Goal: Information Seeking & Learning: Learn about a topic

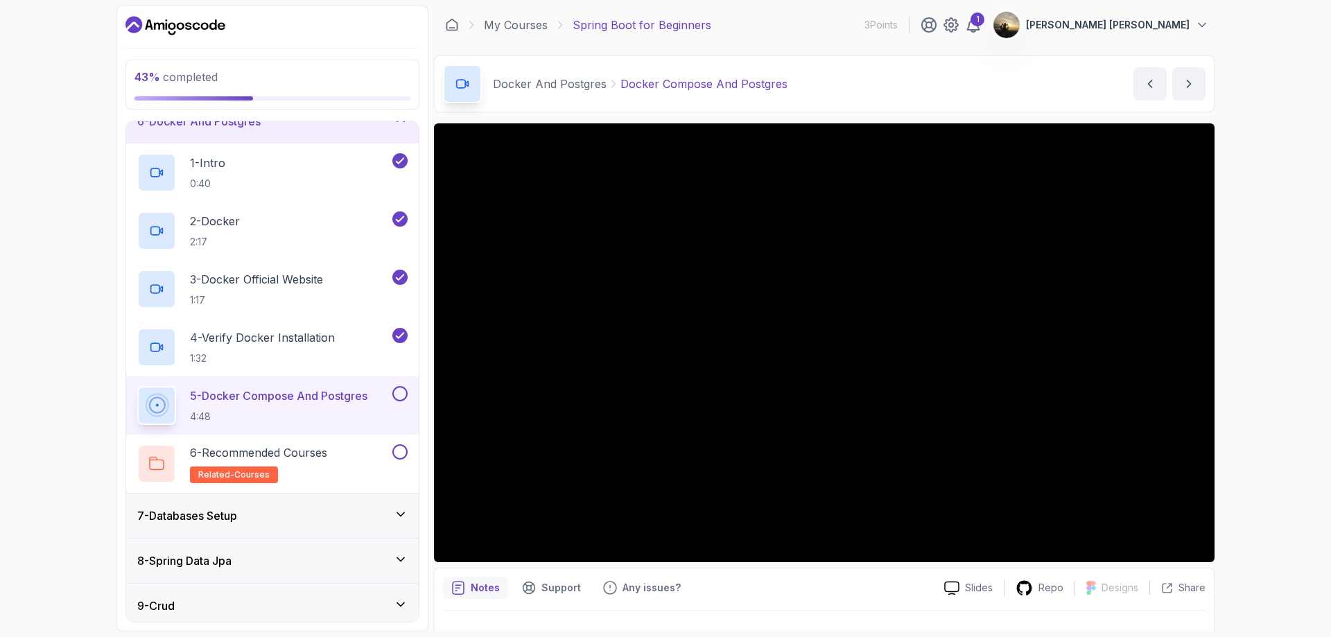
click at [684, 76] on p "Docker Compose And Postgres" at bounding box center [703, 84] width 167 height 17
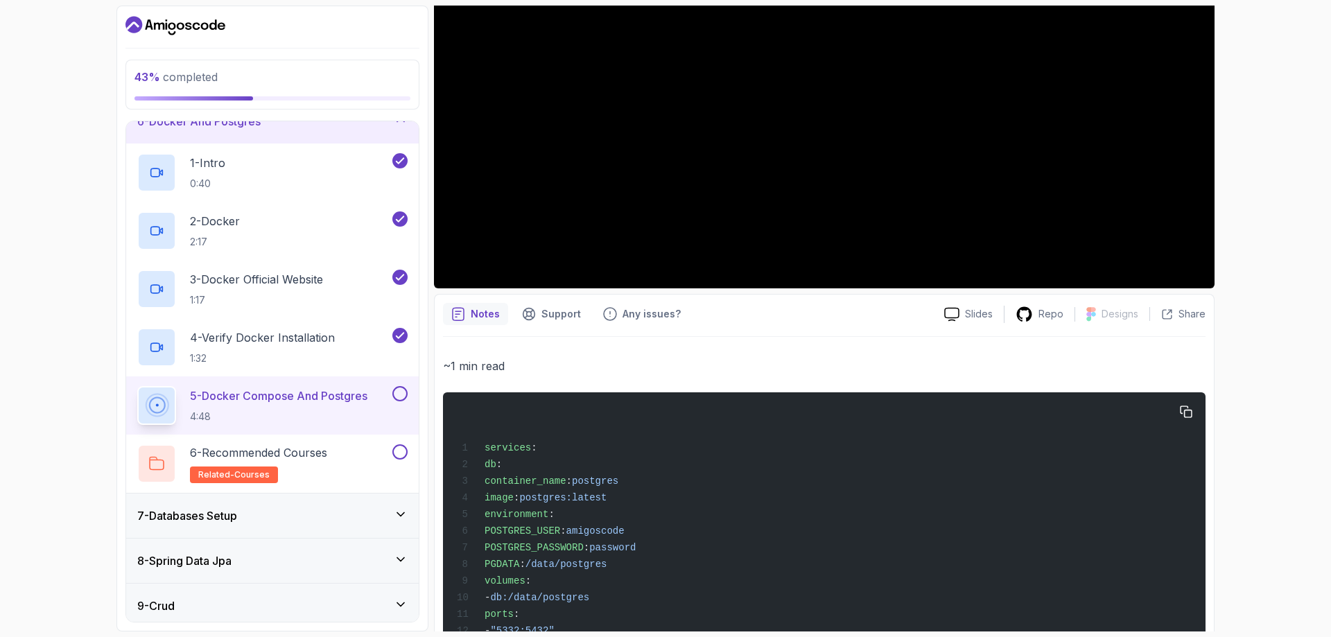
scroll to position [277, 0]
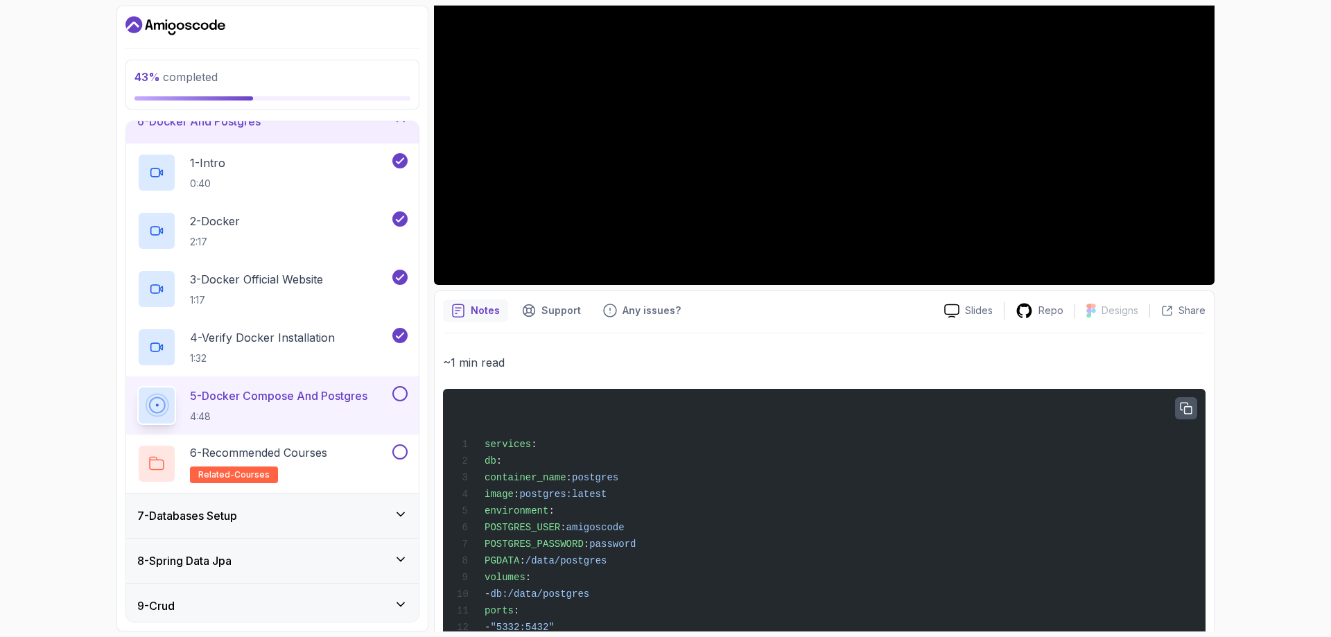
click at [1188, 406] on icon "button" at bounding box center [1186, 409] width 12 height 12
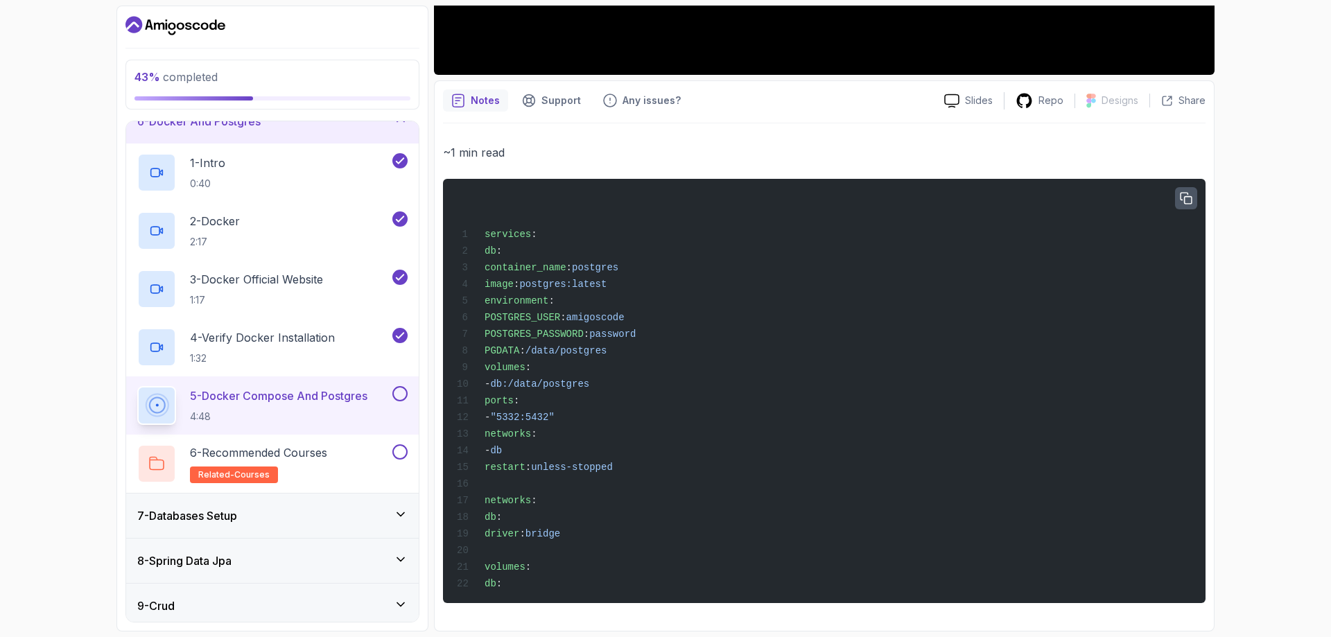
scroll to position [503, 0]
click at [1174, 187] on div "services : db : container_name : postgres image : postgres:latest environment :…" at bounding box center [824, 391] width 740 height 408
click at [1182, 193] on icon "button" at bounding box center [1186, 198] width 11 height 11
click at [777, 449] on div "services : db : container_name : postgres image : postgres:latest environment :…" at bounding box center [824, 391] width 740 height 408
click at [1188, 193] on icon "button" at bounding box center [1186, 198] width 10 height 10
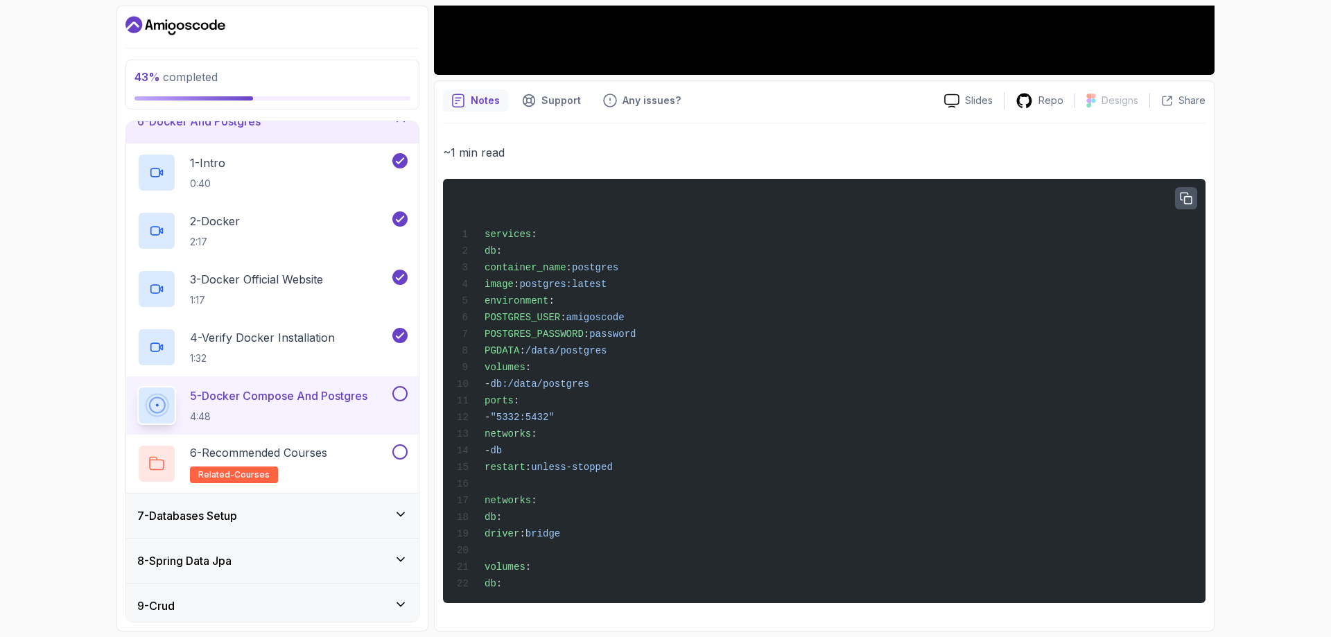
click at [607, 279] on span "postgres:latest" at bounding box center [562, 284] width 87 height 11
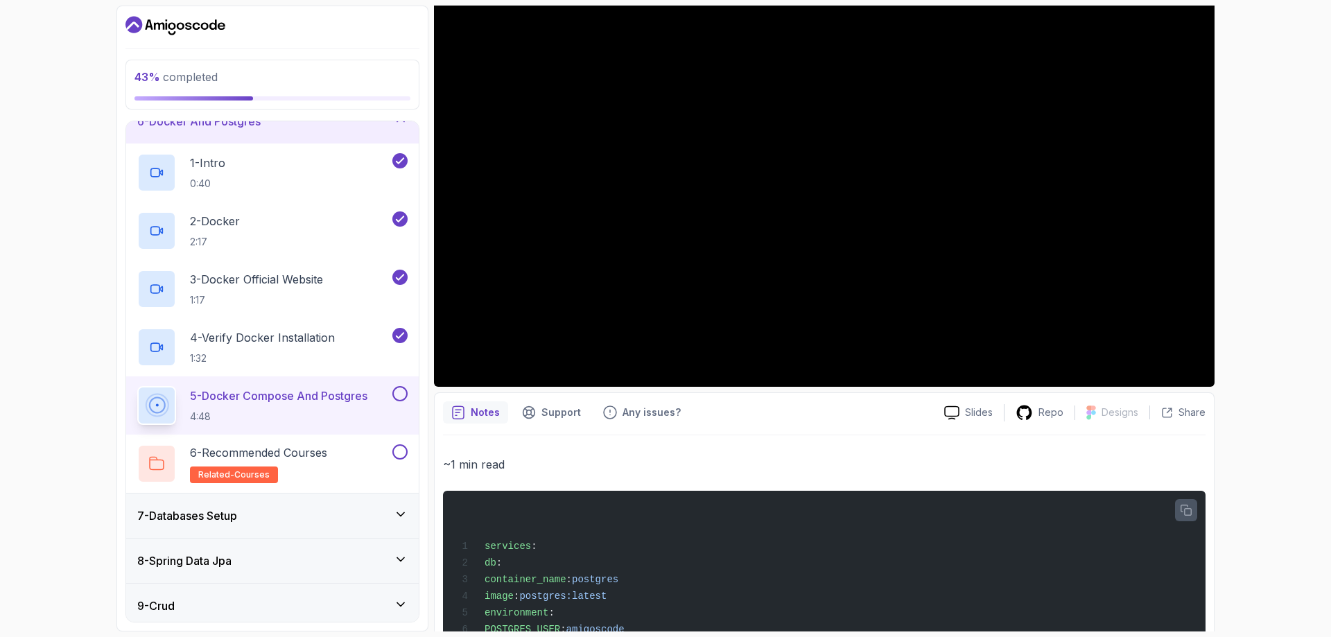
scroll to position [17, 0]
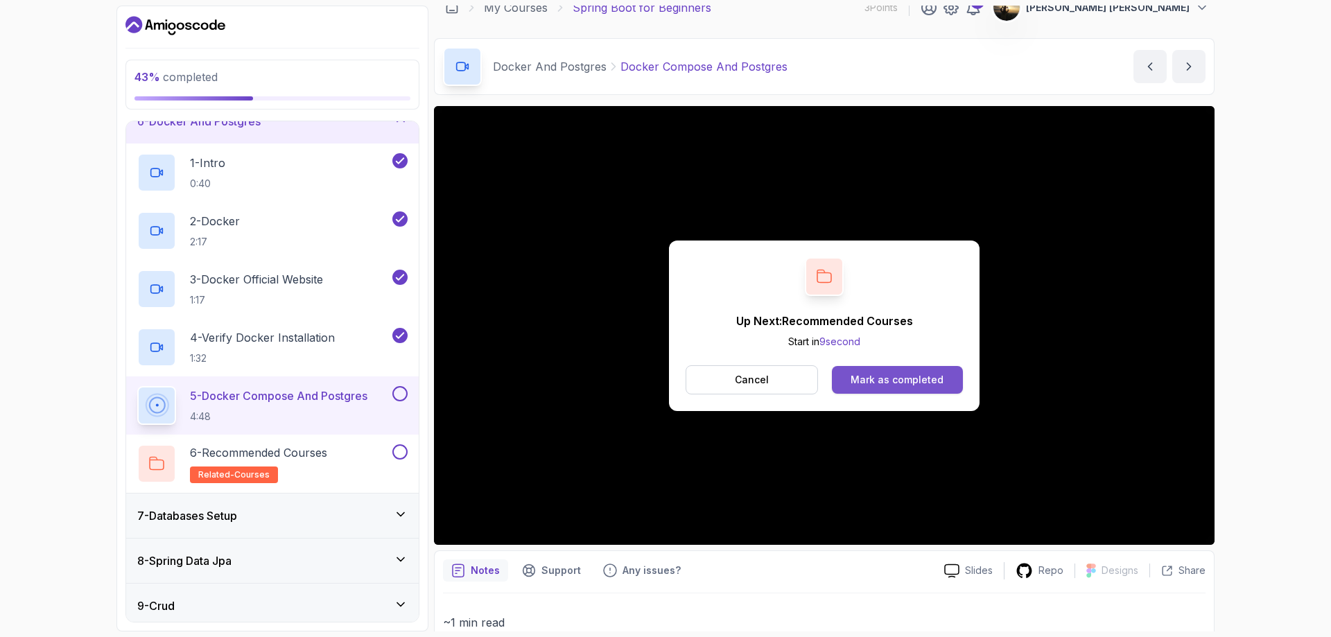
click at [887, 382] on div "Mark as completed" at bounding box center [897, 380] width 93 height 14
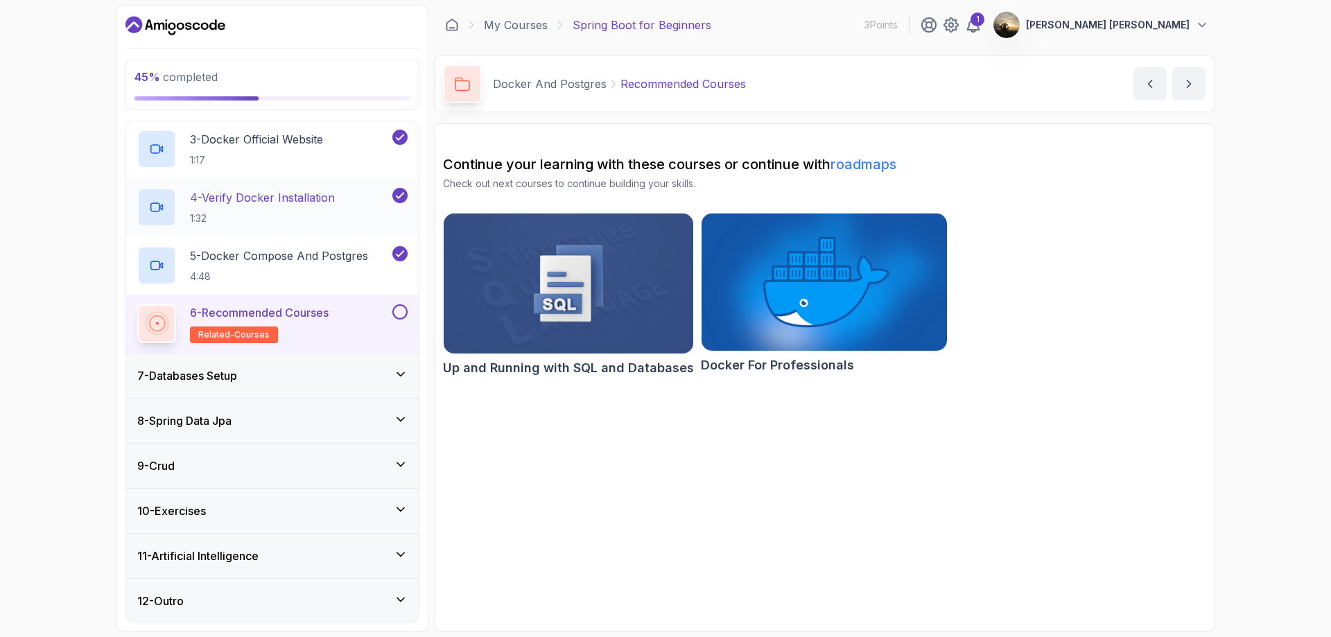
scroll to position [389, 0]
click at [1188, 80] on icon "next content" at bounding box center [1189, 84] width 14 height 14
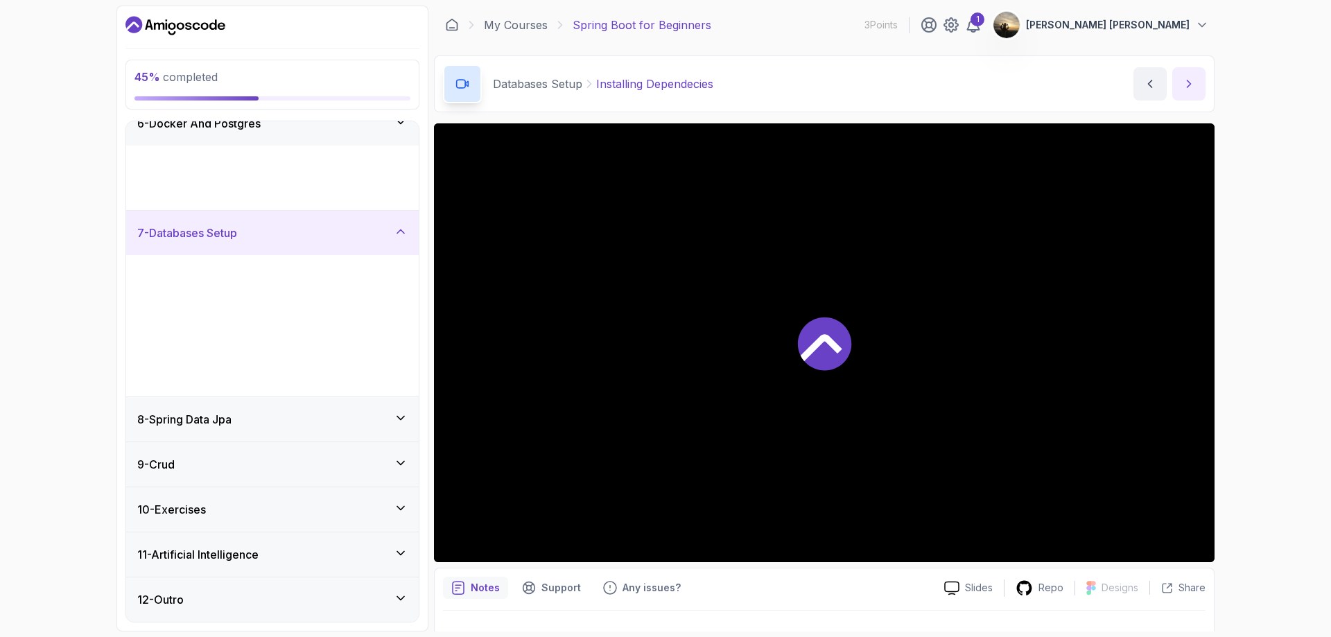
scroll to position [40, 0]
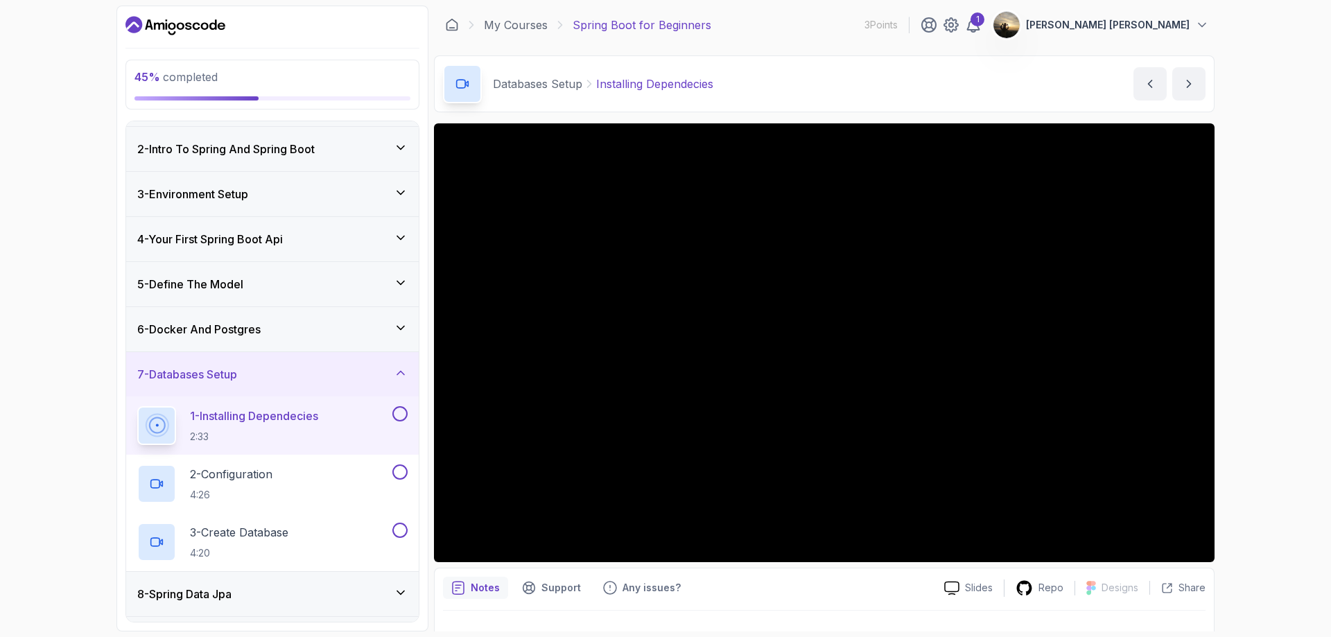
click at [332, 325] on div "6 - Docker And Postgres" at bounding box center [272, 329] width 270 height 17
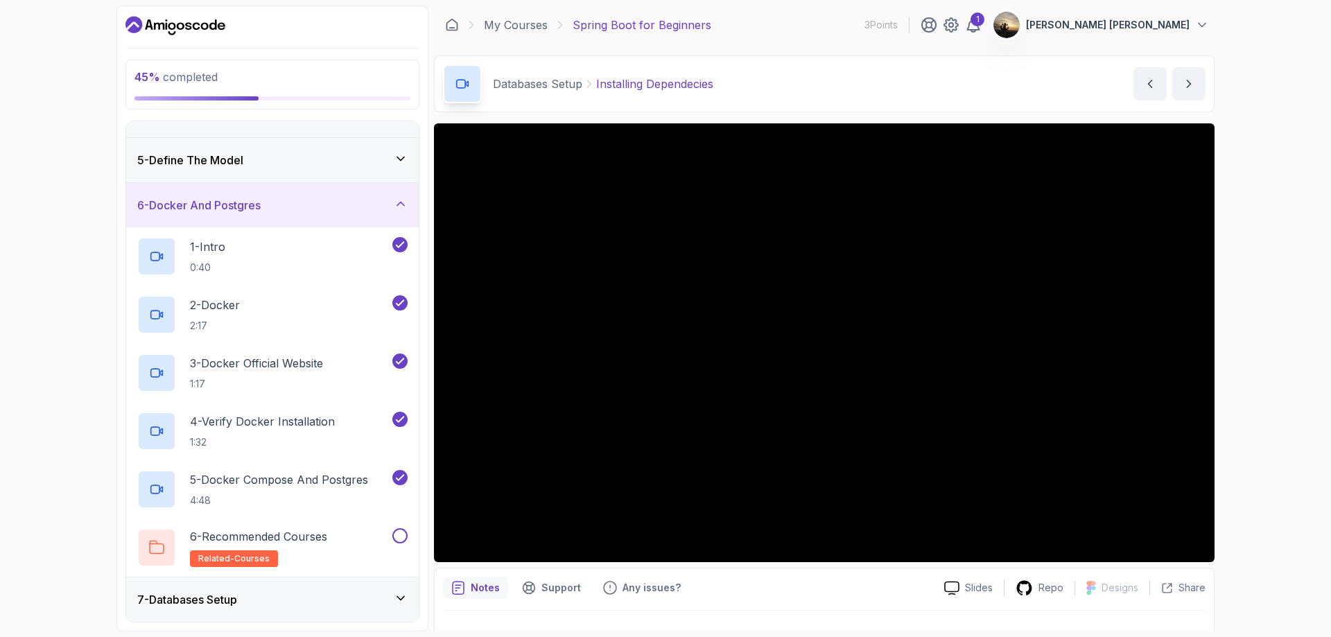
scroll to position [178, 0]
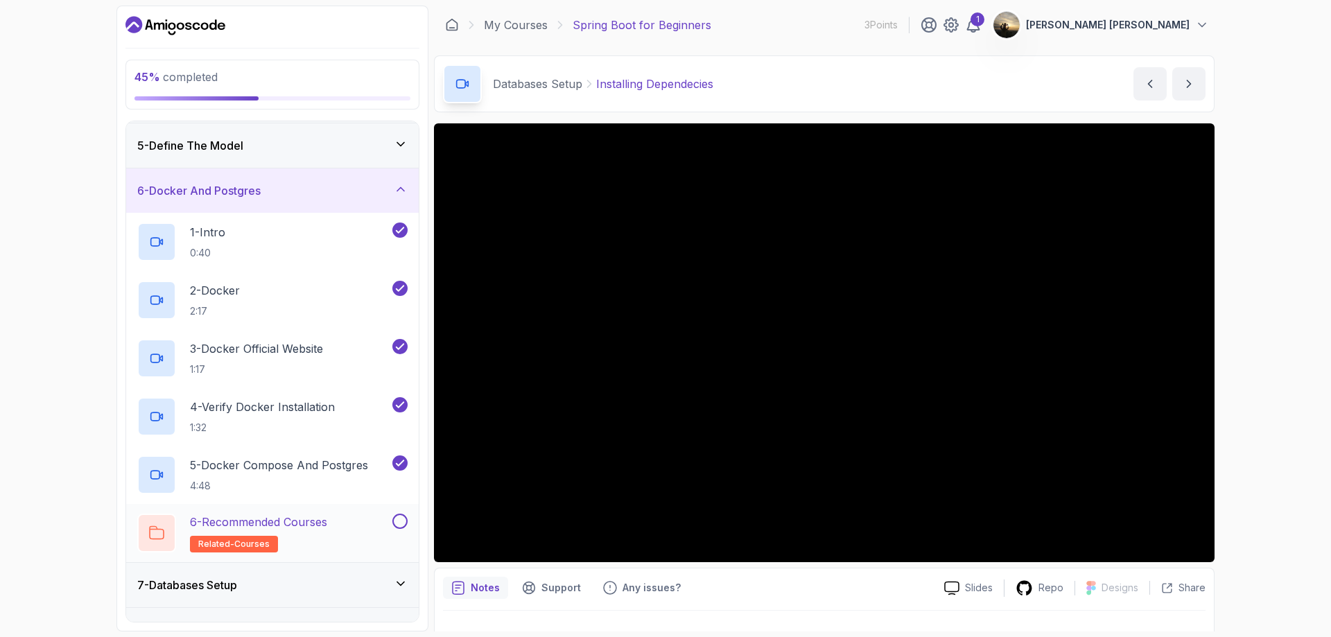
click at [404, 521] on button at bounding box center [399, 521] width 15 height 15
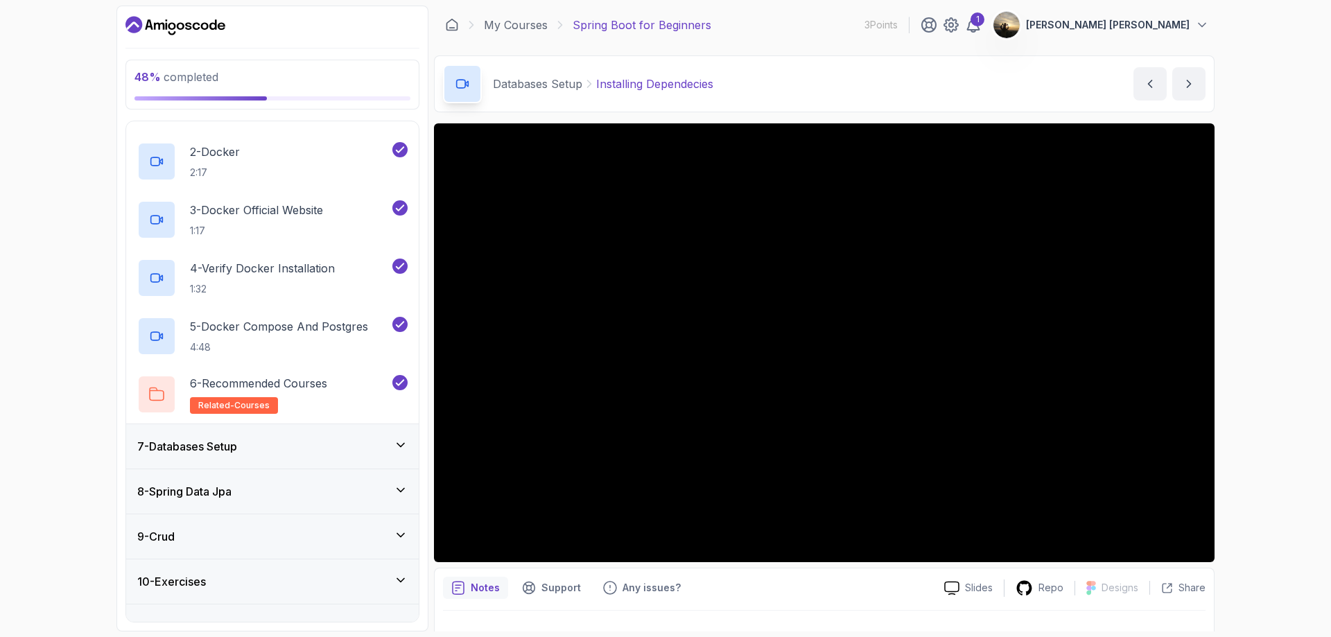
click at [339, 454] on div "7 - Databases Setup" at bounding box center [272, 446] width 270 height 17
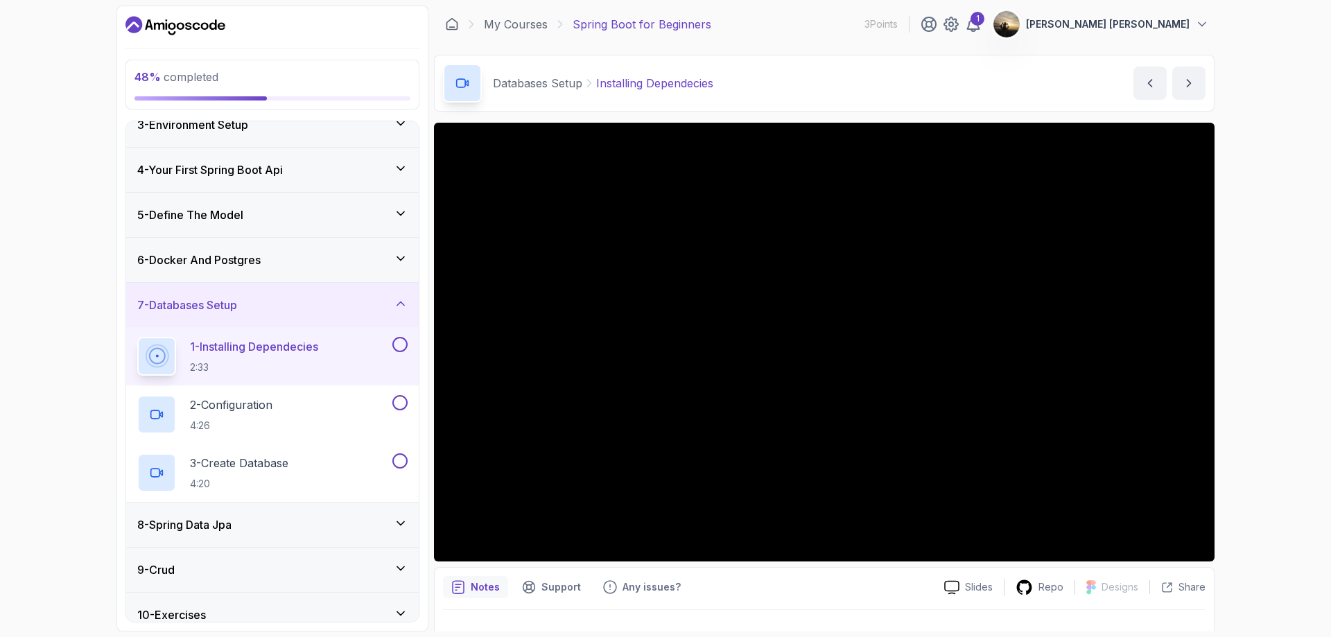
scroll to position [0, 0]
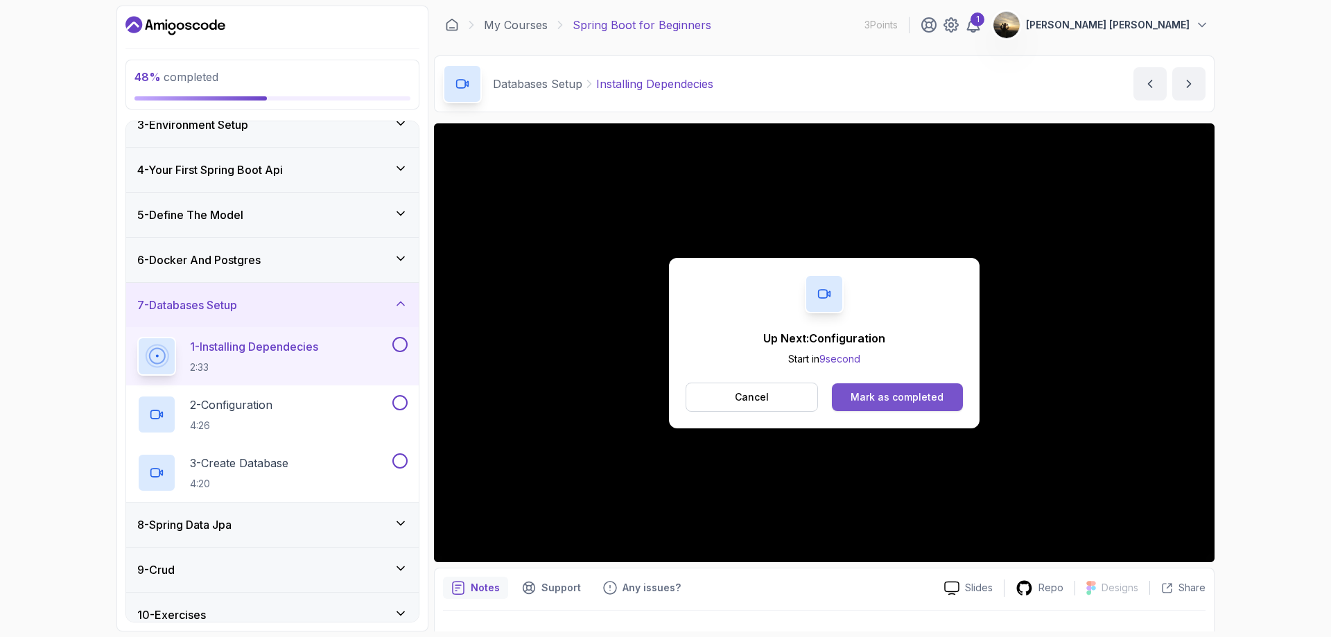
click at [918, 403] on div "Mark as completed" at bounding box center [897, 397] width 93 height 14
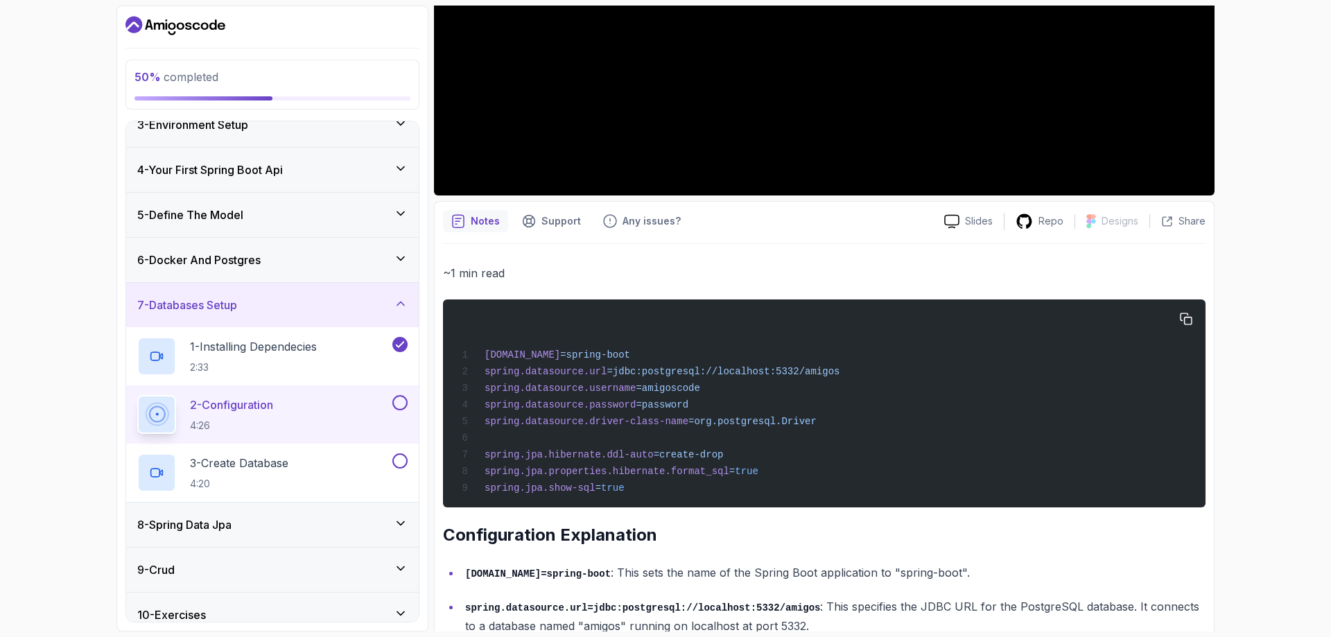
scroll to position [347, 0]
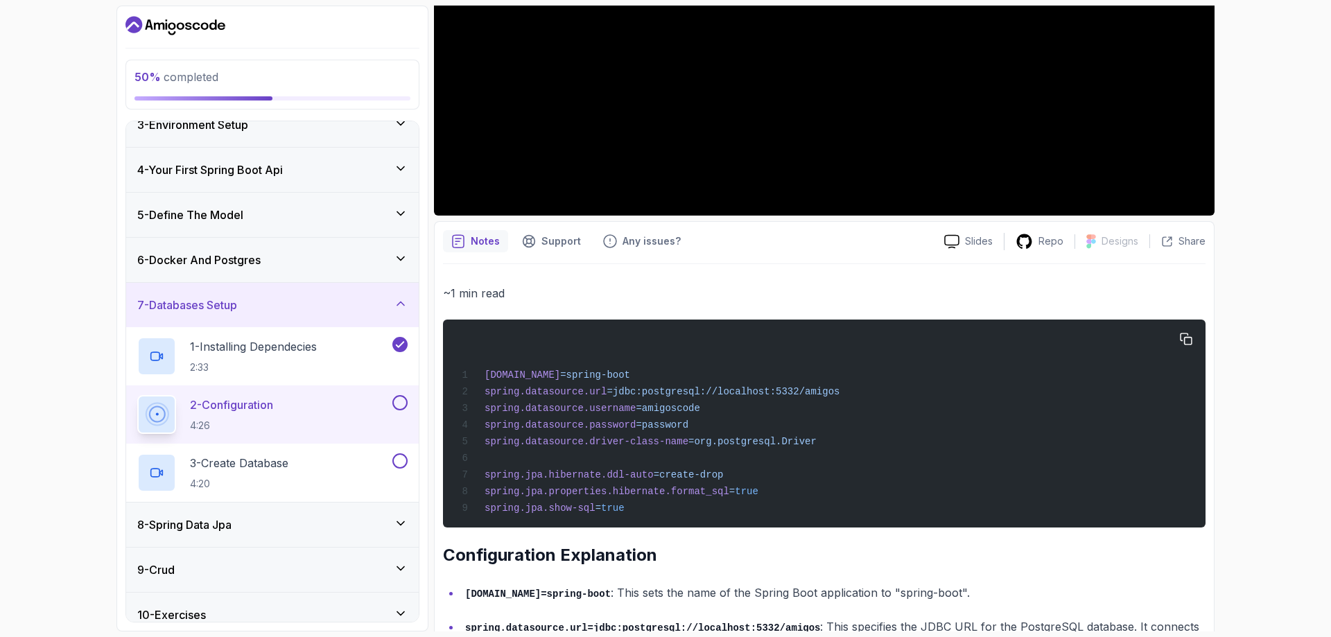
click at [723, 422] on div "spring.application.name =spring-boot spring.datasource.url =jdbc:postgresql://l…" at bounding box center [824, 423] width 740 height 191
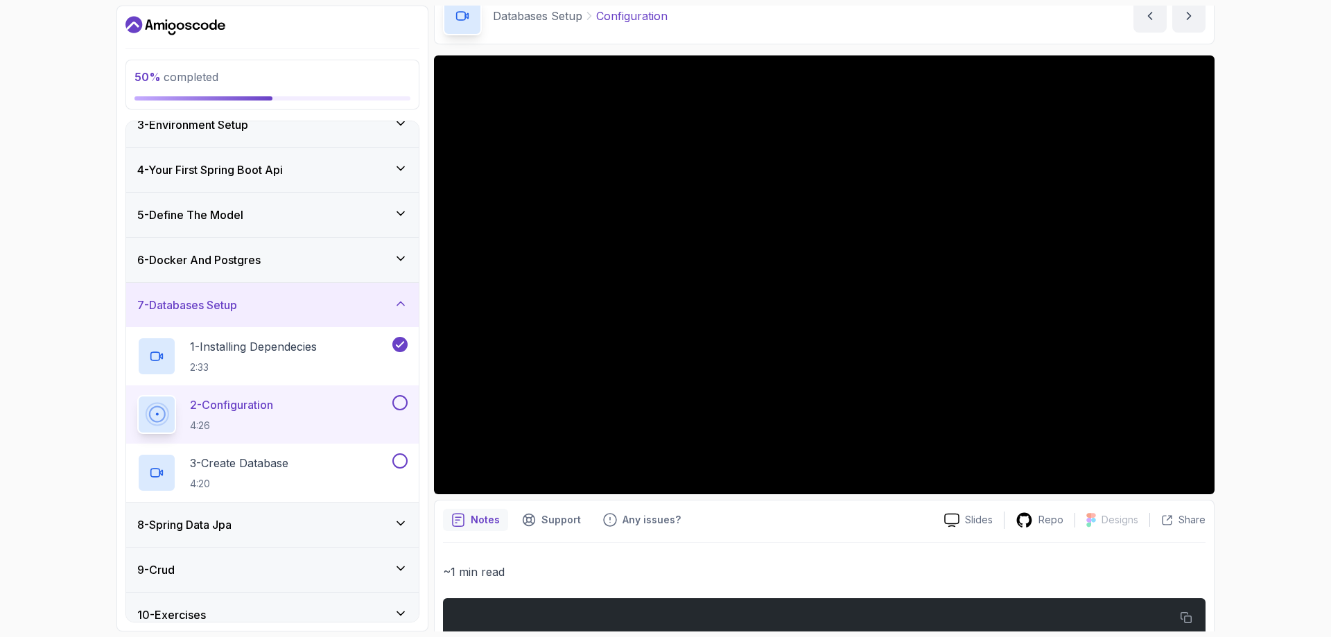
scroll to position [0, 0]
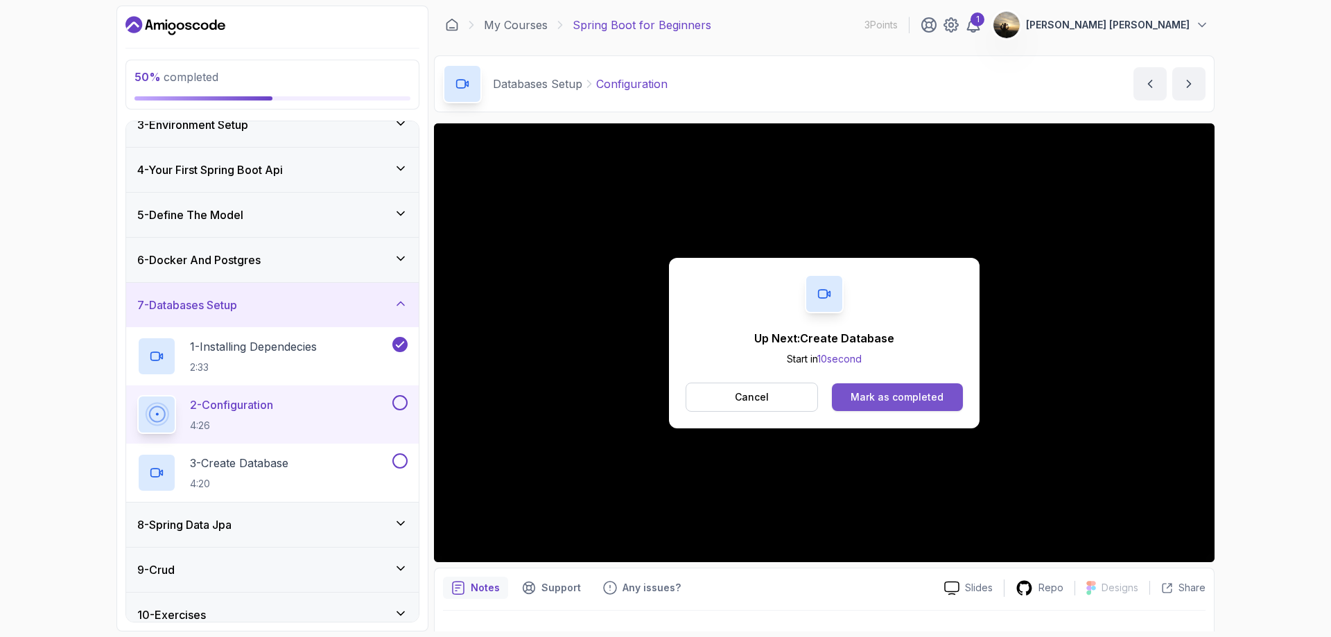
click at [915, 396] on div "Mark as completed" at bounding box center [897, 397] width 93 height 14
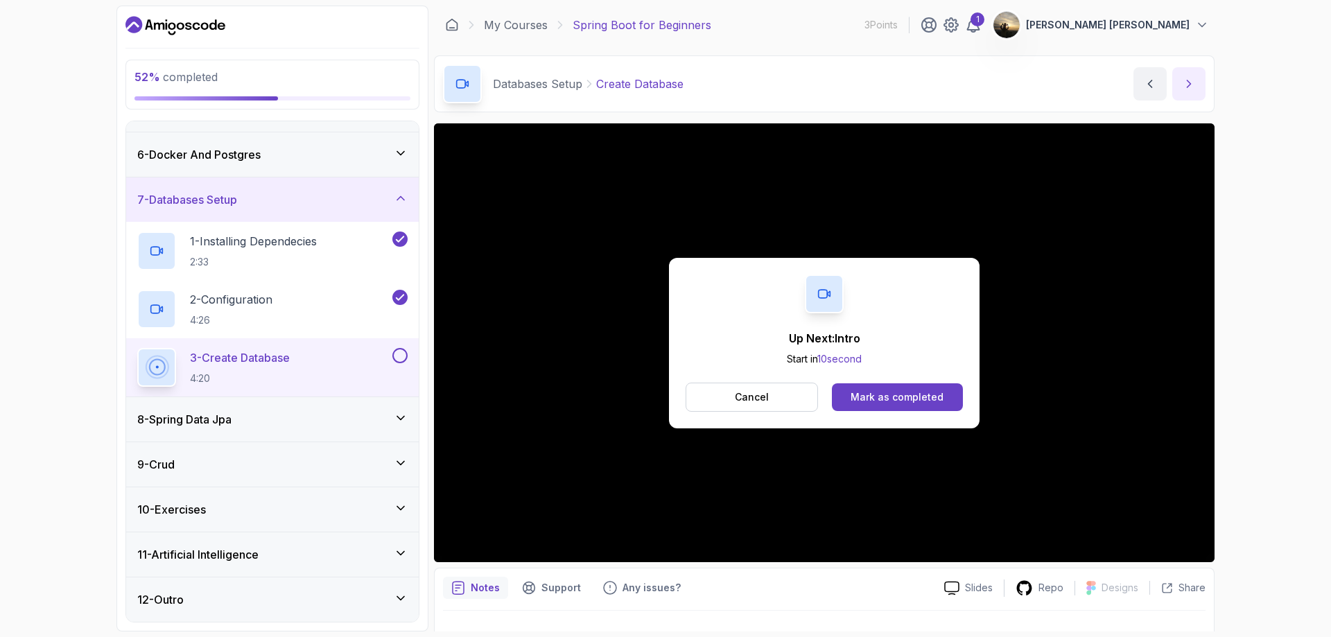
click at [1190, 88] on icon "next content" at bounding box center [1189, 84] width 14 height 14
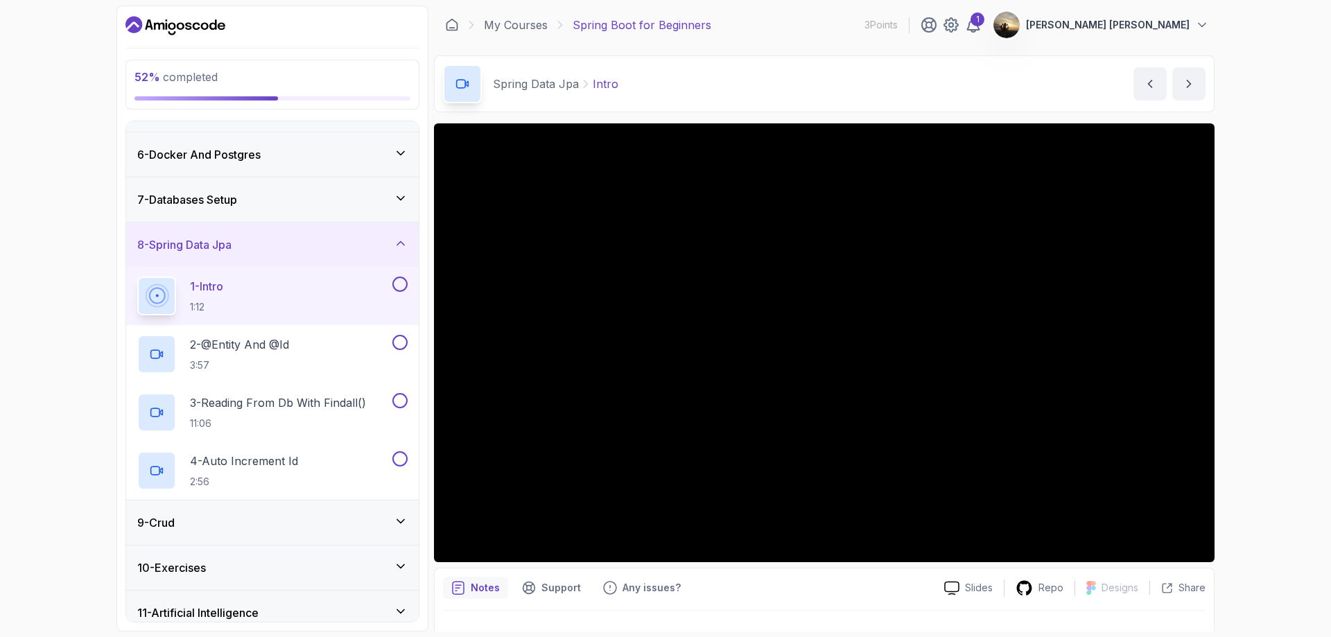
click at [292, 195] on div "7 - Databases Setup" at bounding box center [272, 199] width 270 height 17
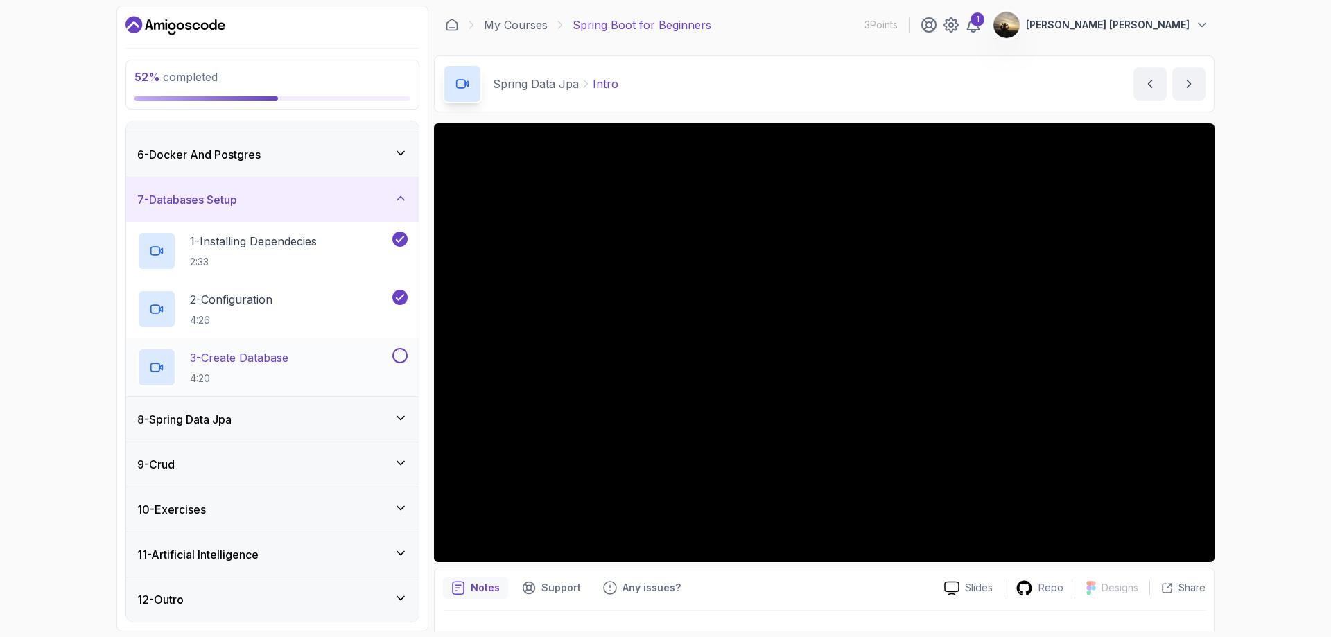
click at [402, 359] on button at bounding box center [399, 355] width 15 height 15
click at [311, 432] on div "8 - Spring Data Jpa" at bounding box center [272, 419] width 293 height 44
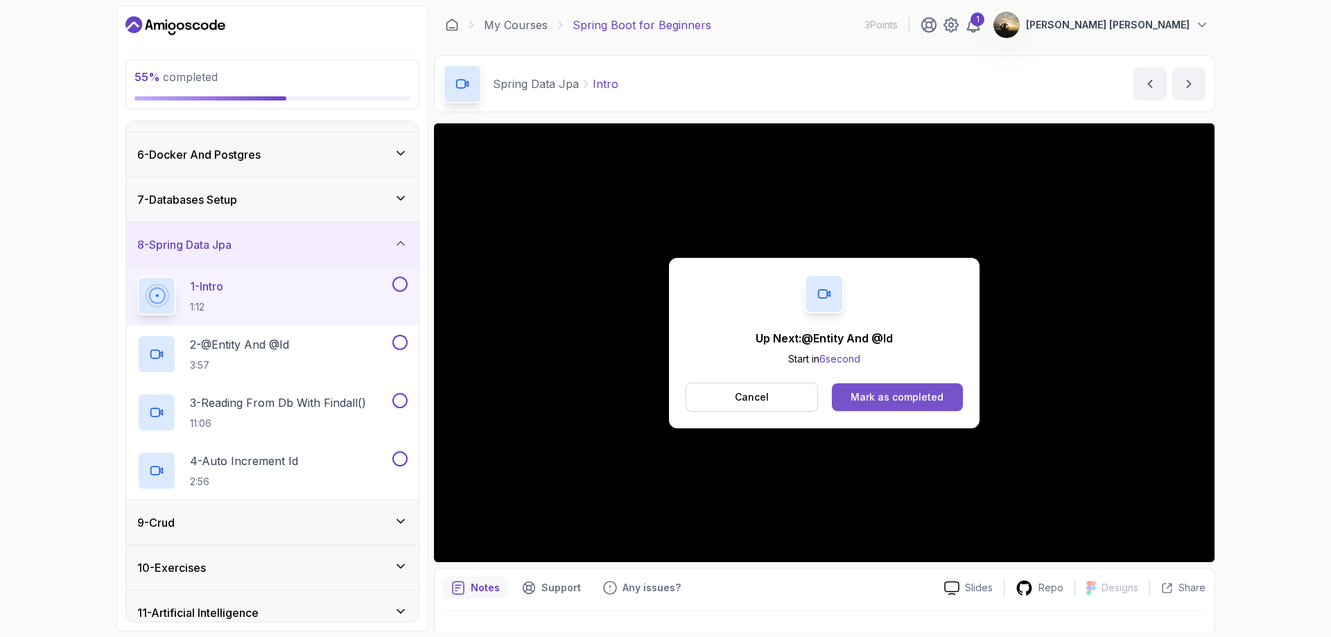
click at [881, 390] on div "Mark as completed" at bounding box center [897, 397] width 93 height 14
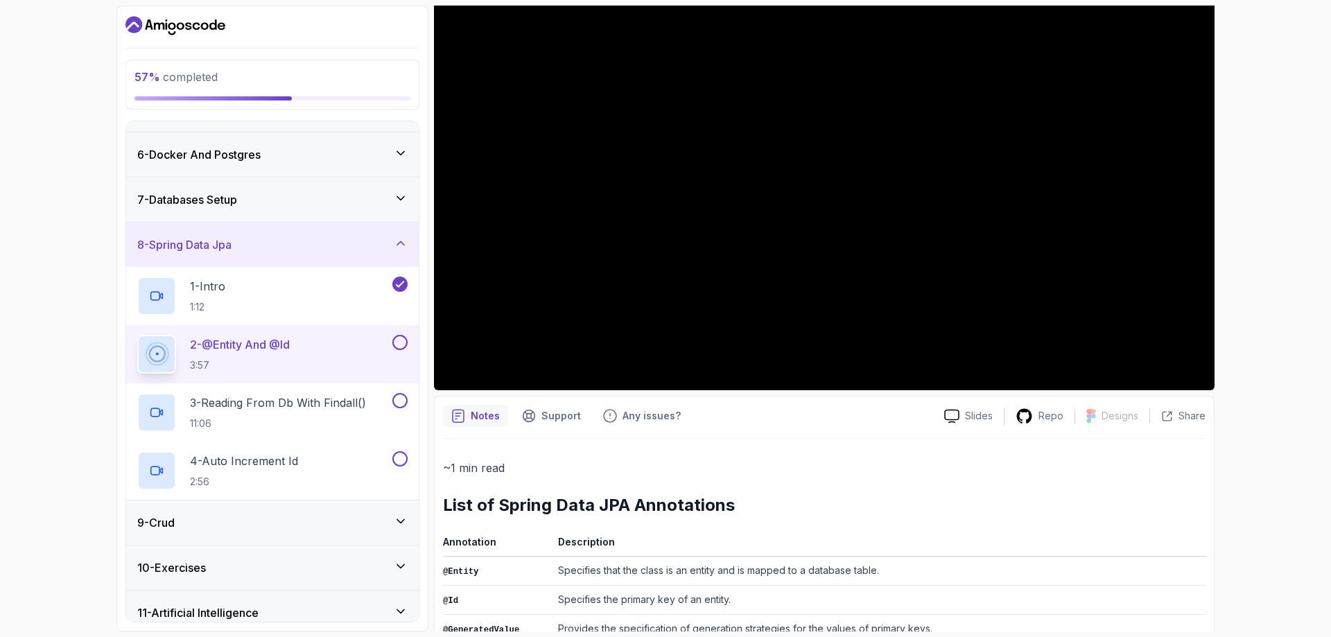
scroll to position [94, 0]
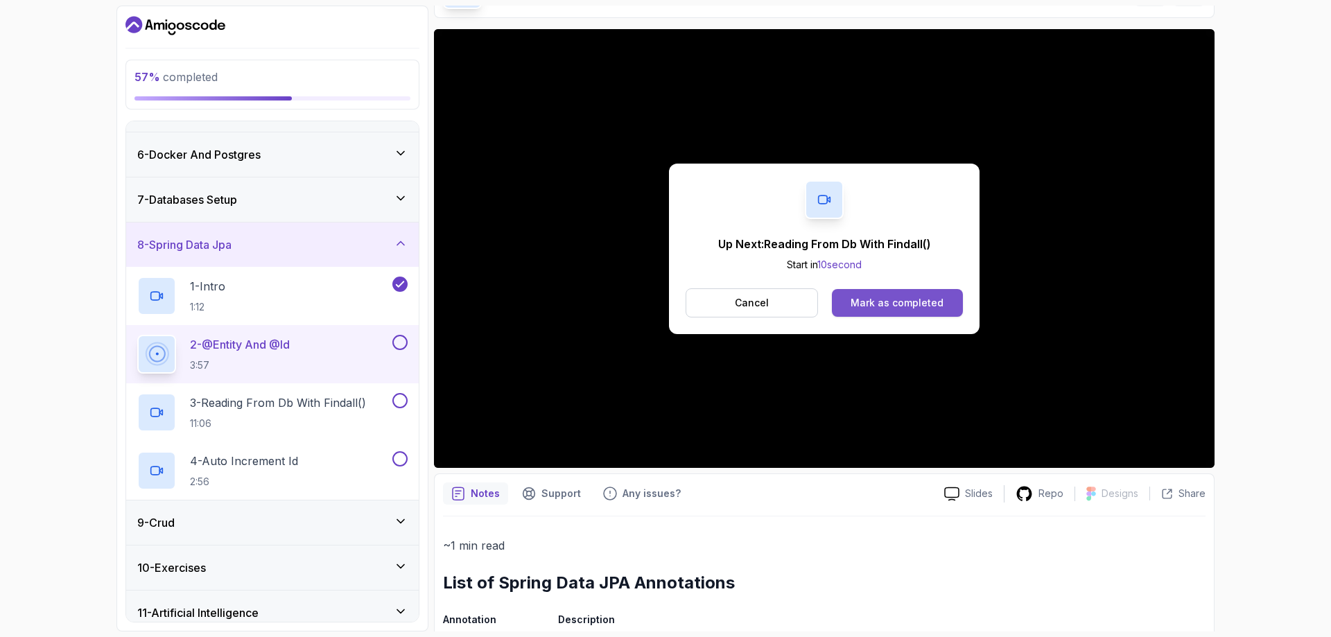
click at [905, 308] on div "Mark as completed" at bounding box center [897, 303] width 93 height 14
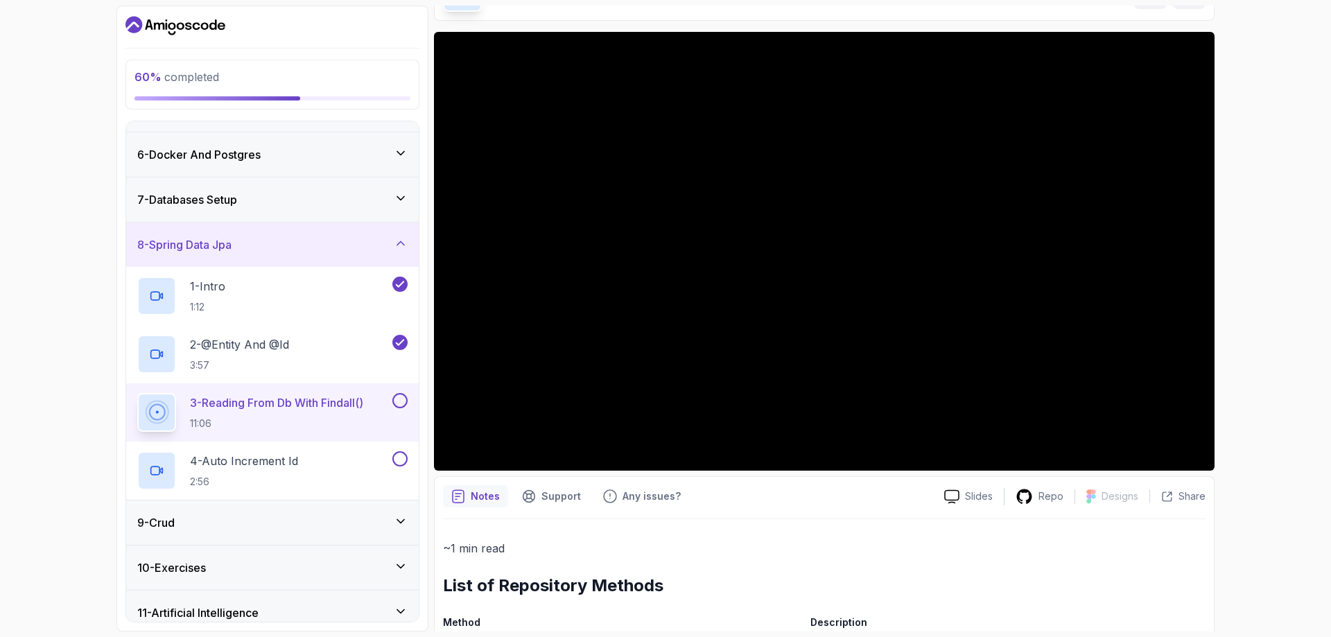
scroll to position [17, 0]
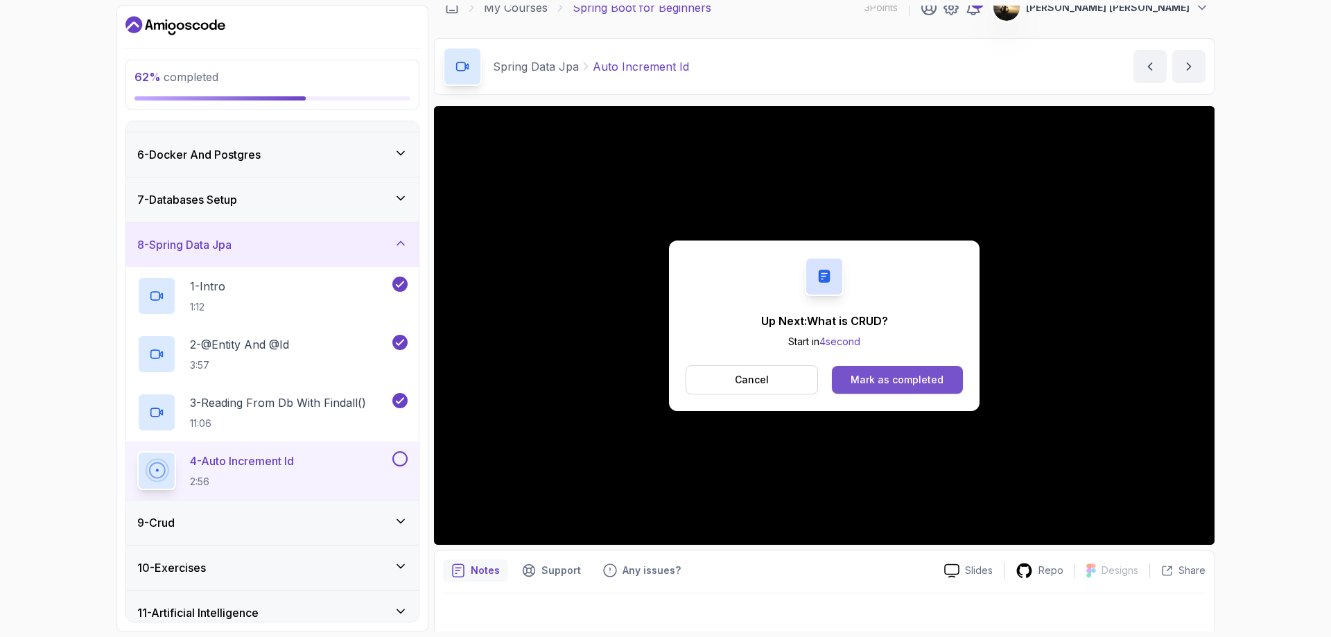
click at [900, 383] on div "Mark as completed" at bounding box center [897, 380] width 93 height 14
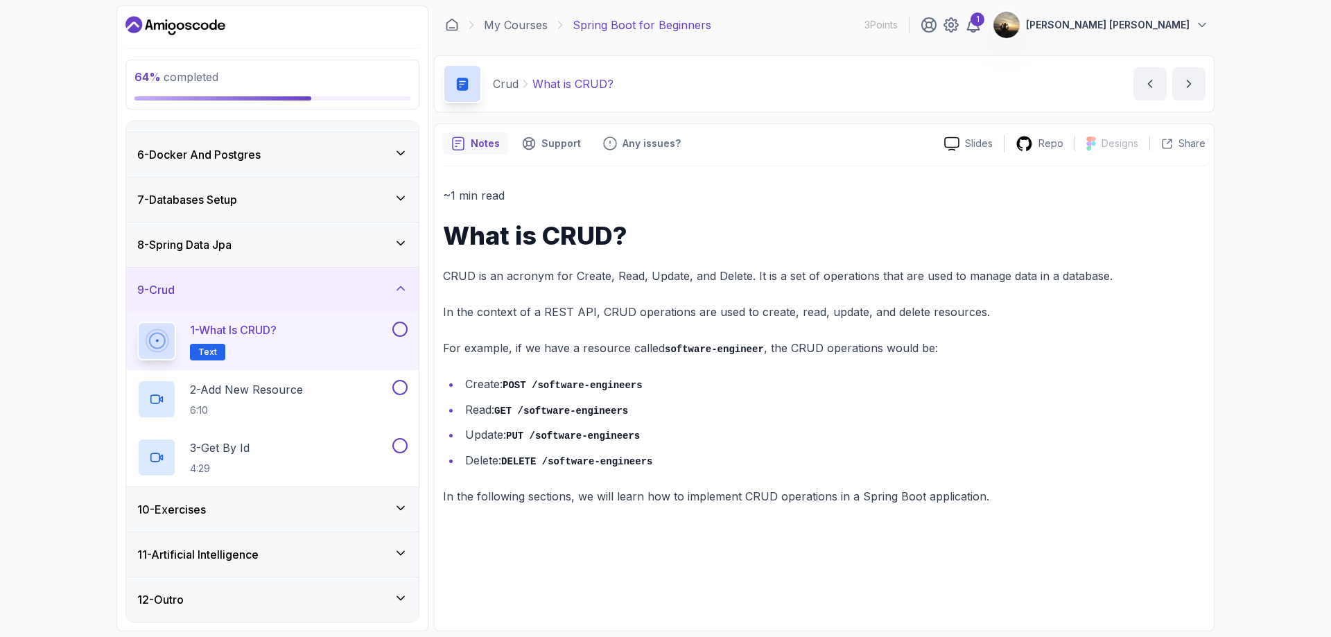
click at [402, 333] on button at bounding box center [399, 329] width 15 height 15
click at [401, 328] on button at bounding box center [399, 329] width 15 height 15
click at [342, 388] on div "2 - Add New Resource 6:10" at bounding box center [263, 399] width 252 height 39
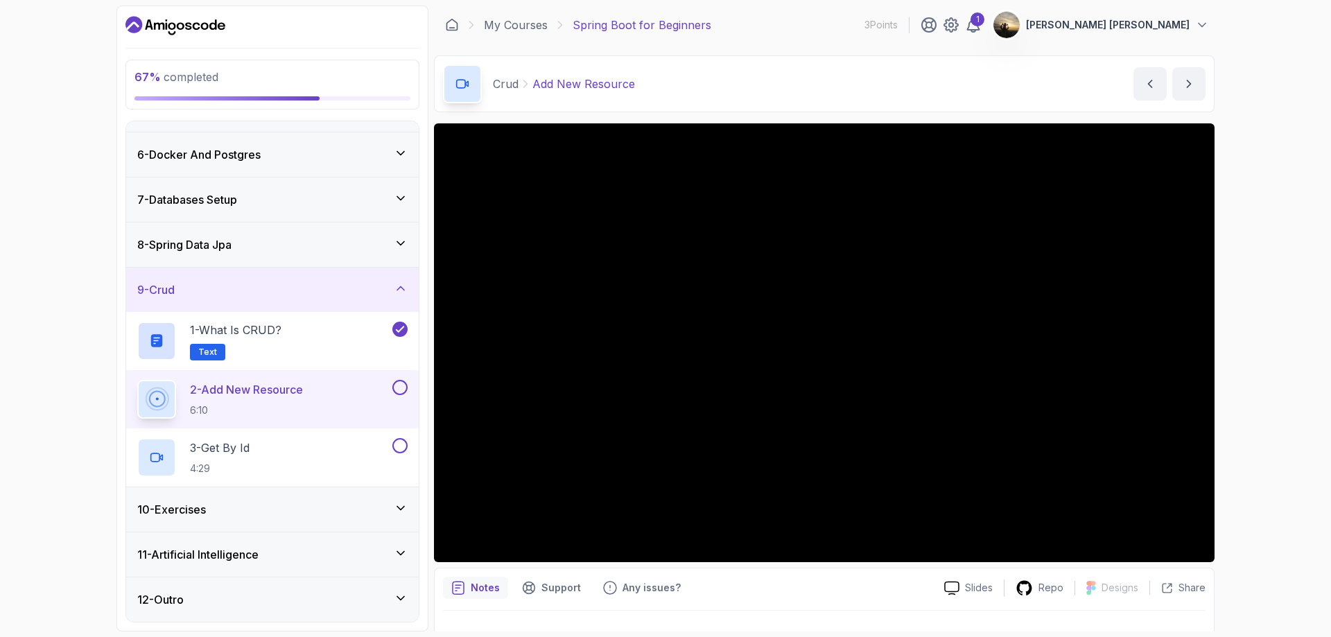
click at [338, 495] on div "10 - Exercises" at bounding box center [272, 509] width 293 height 44
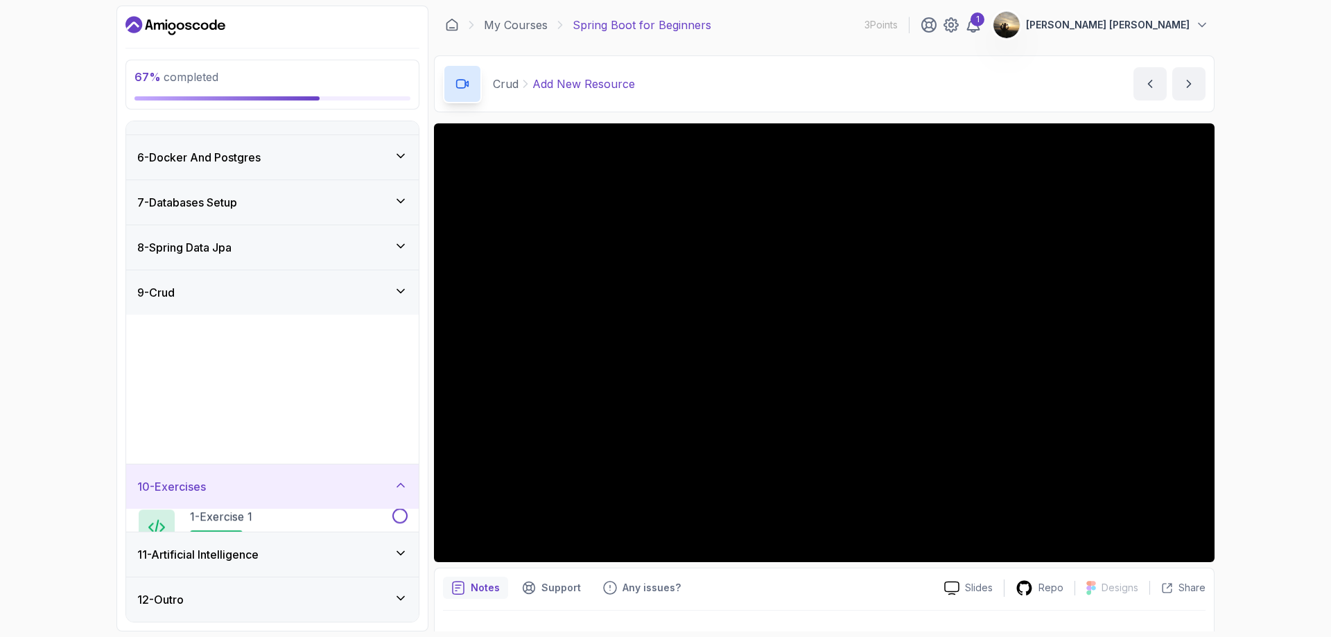
scroll to position [214, 0]
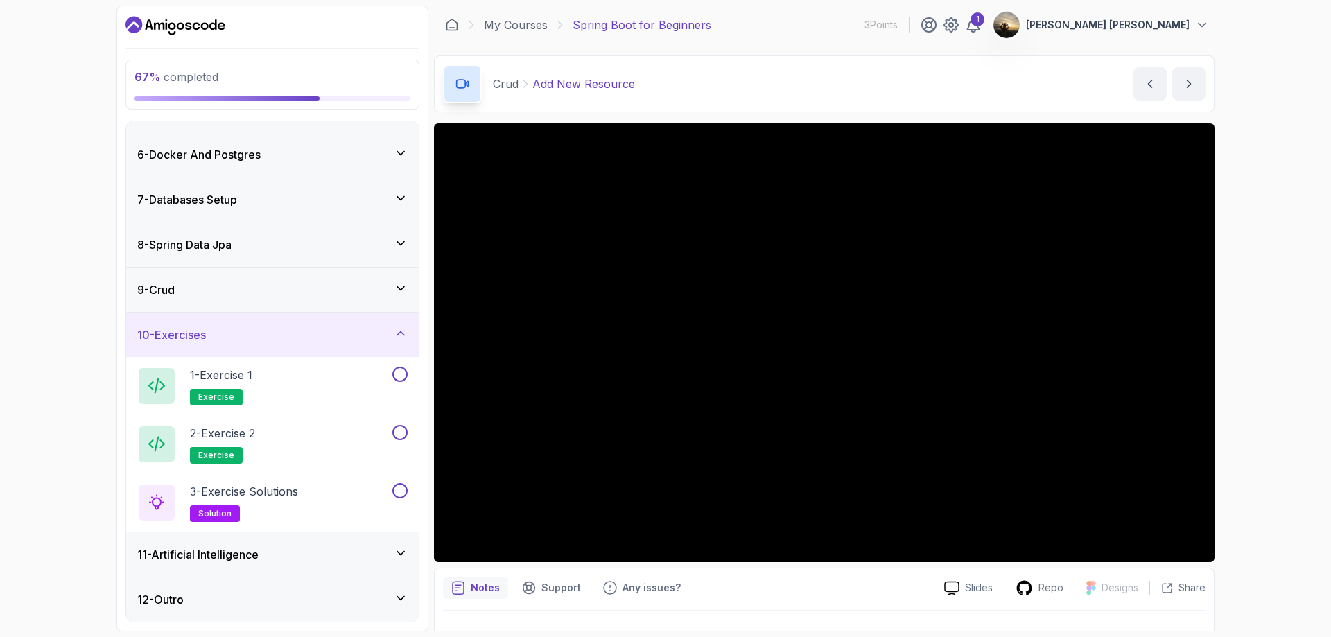
click at [360, 337] on div "10 - Exercises" at bounding box center [272, 335] width 270 height 17
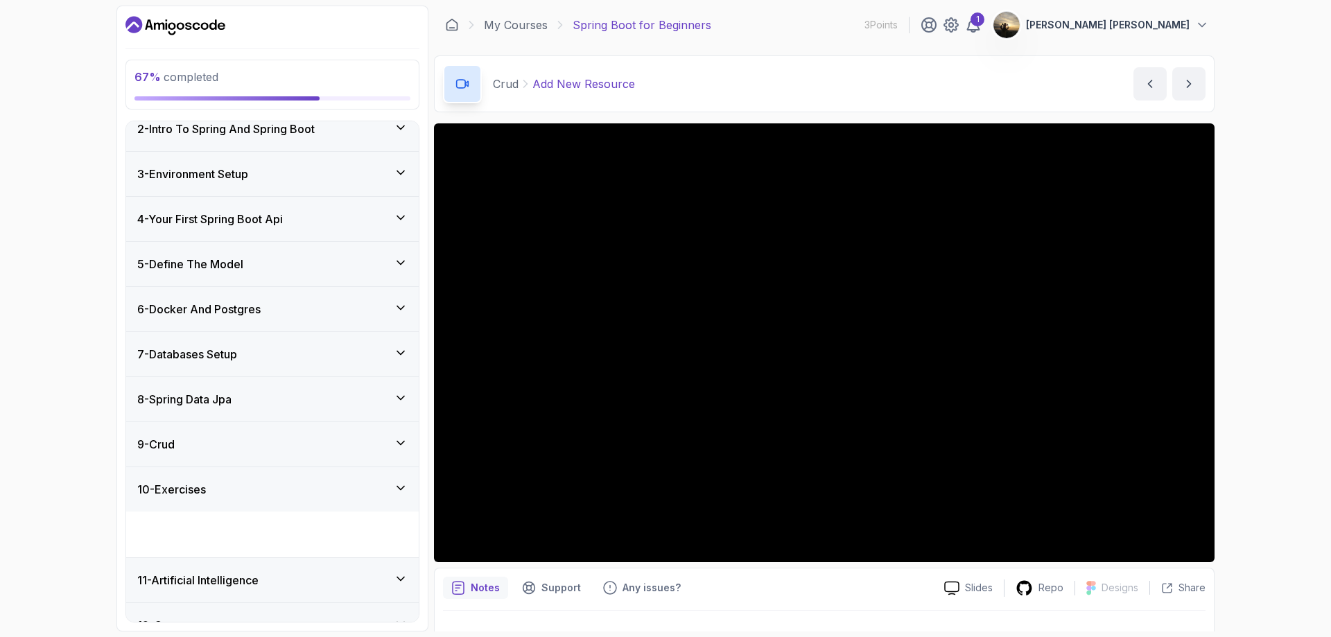
scroll to position [40, 0]
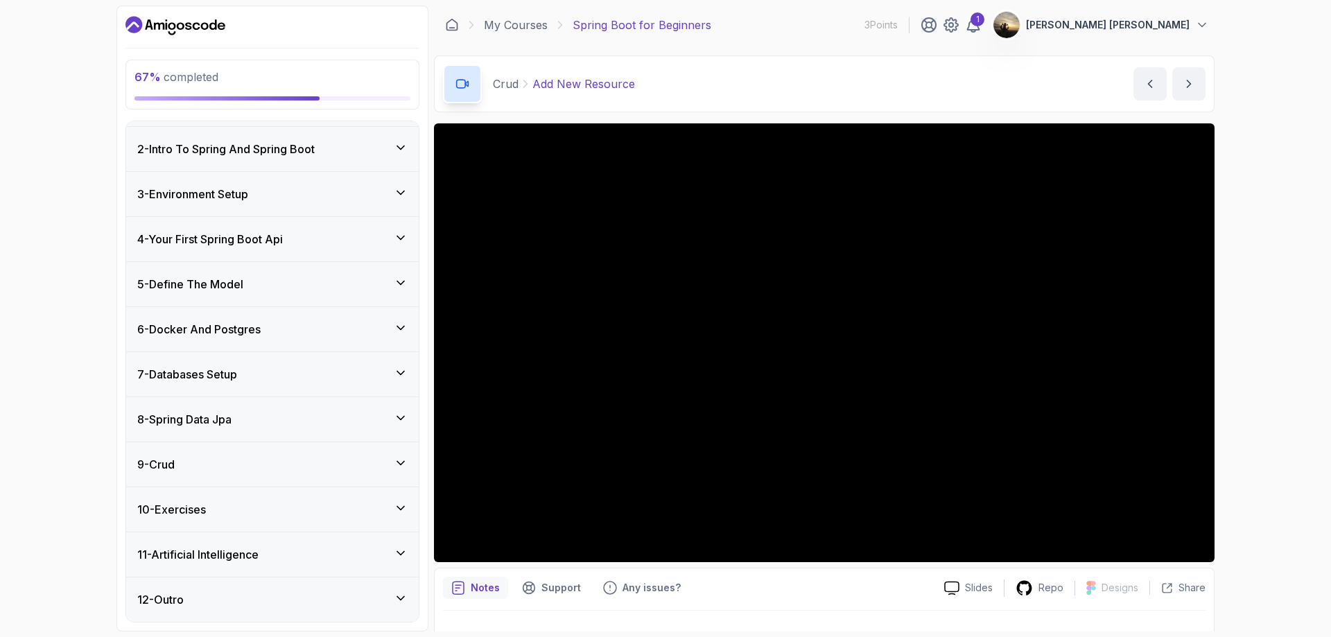
click at [333, 456] on div "9 - Crud" at bounding box center [272, 464] width 270 height 17
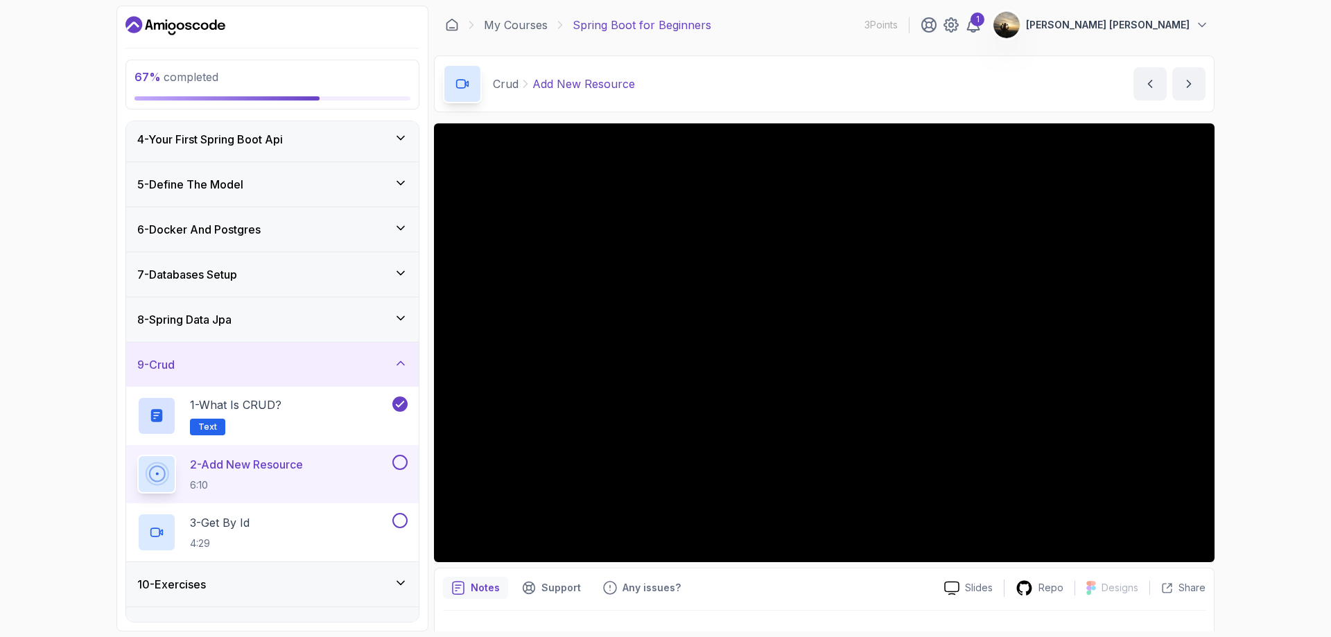
scroll to position [178, 0]
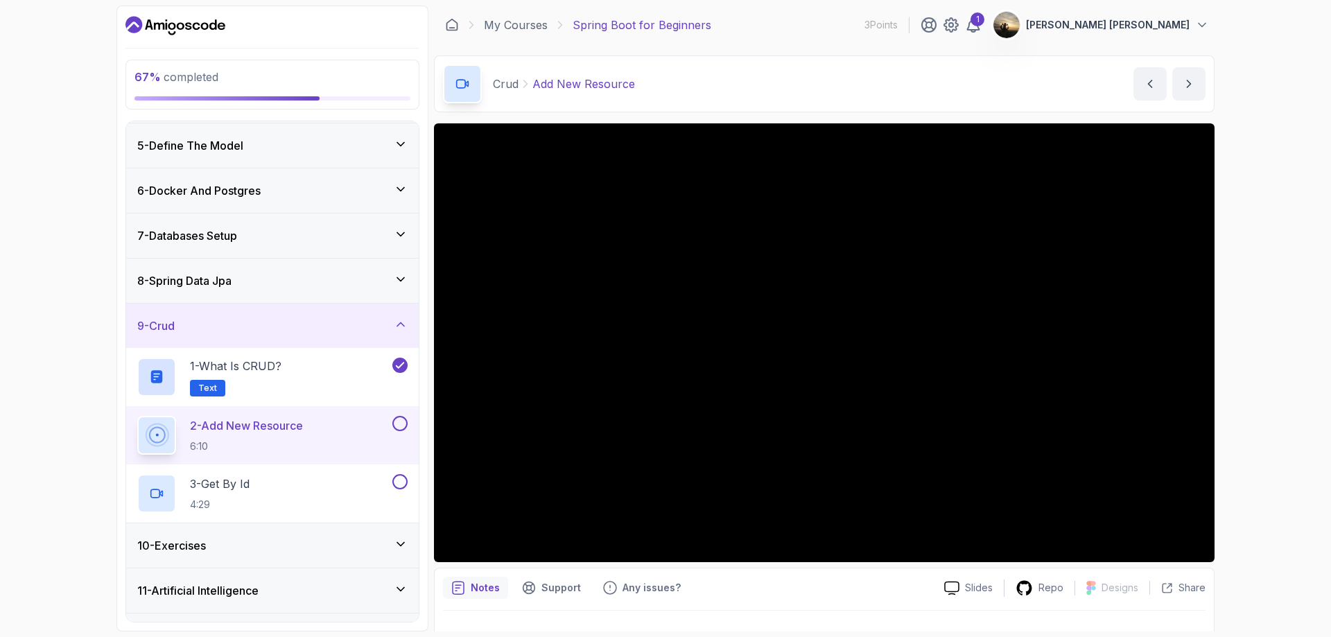
click at [399, 422] on button at bounding box center [399, 423] width 15 height 15
click at [317, 485] on div "3 - Get By Id 4:29" at bounding box center [263, 493] width 252 height 39
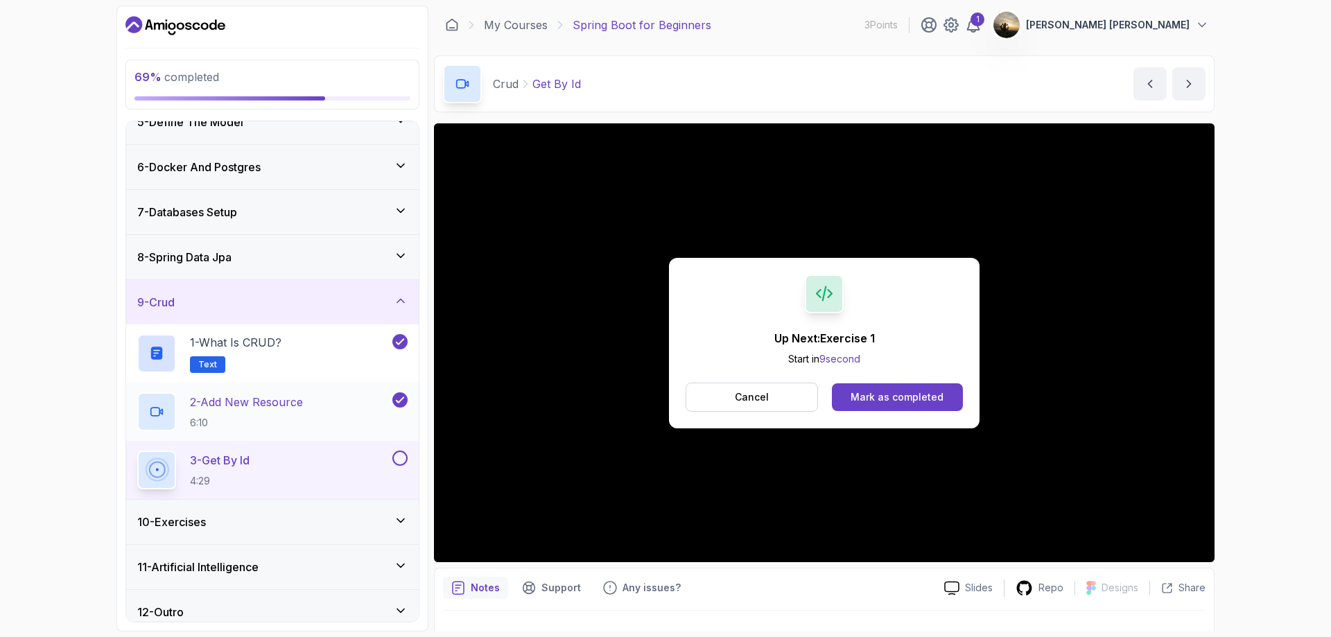
scroll to position [214, 0]
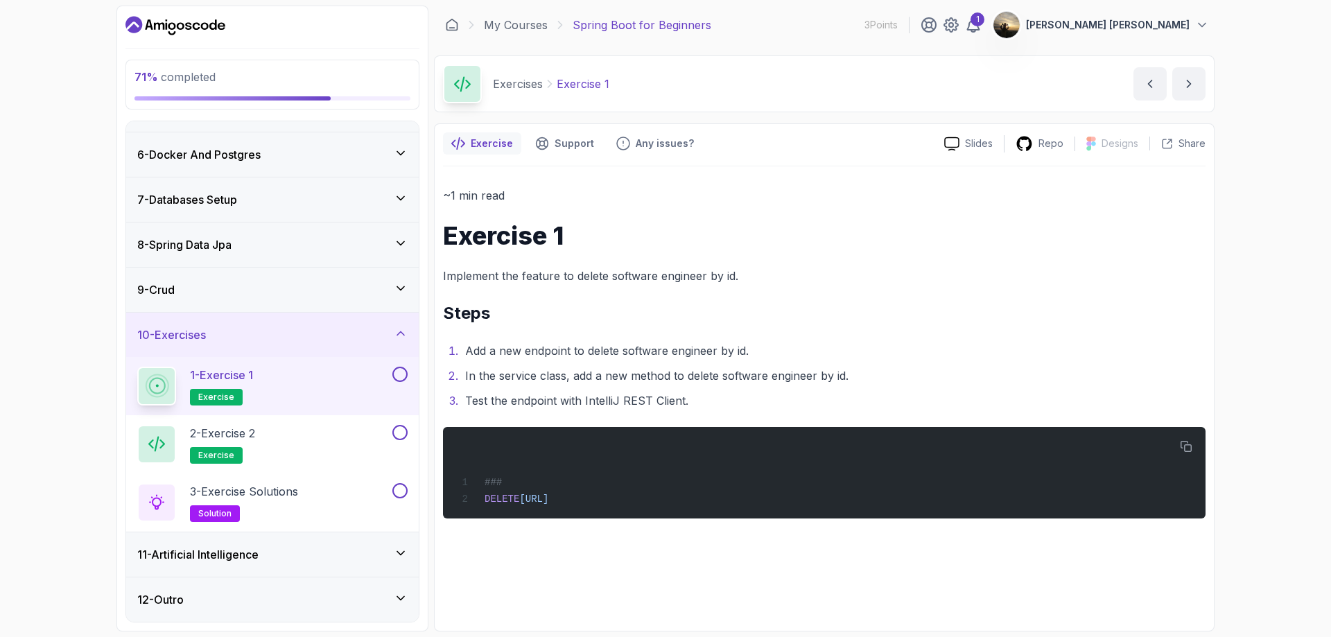
click at [399, 372] on button at bounding box center [399, 374] width 15 height 15
click at [293, 433] on div "2 - Exercise 2 exercise" at bounding box center [263, 444] width 252 height 39
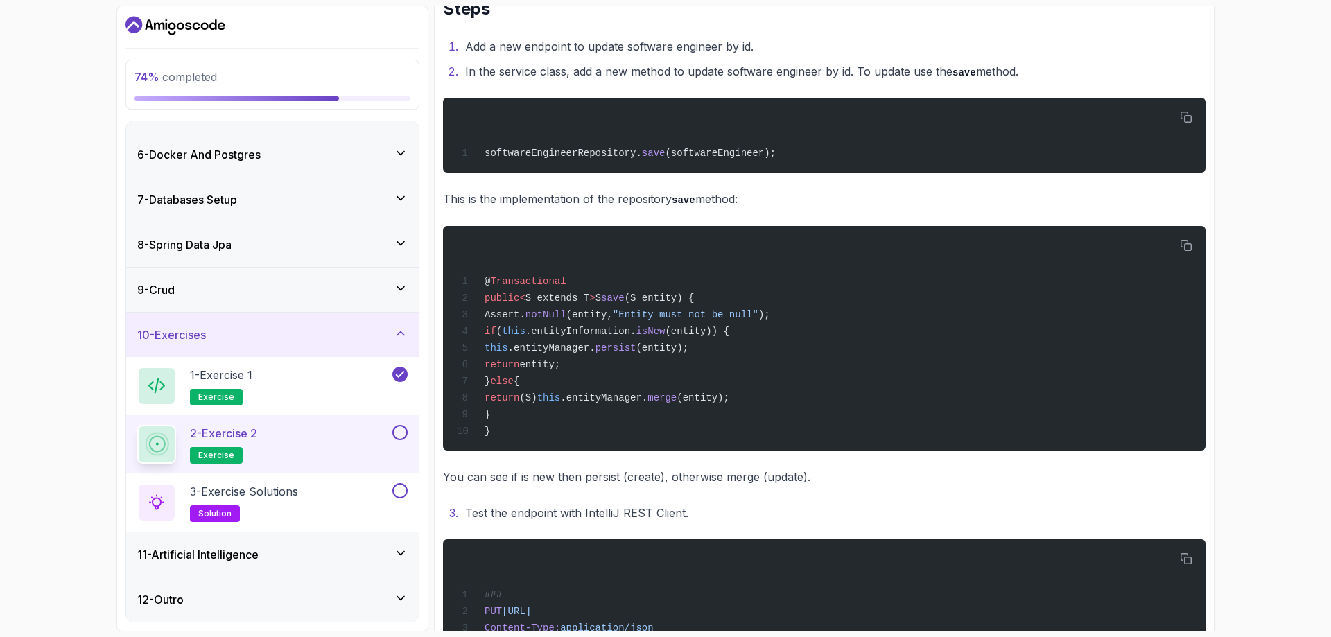
scroll to position [168, 0]
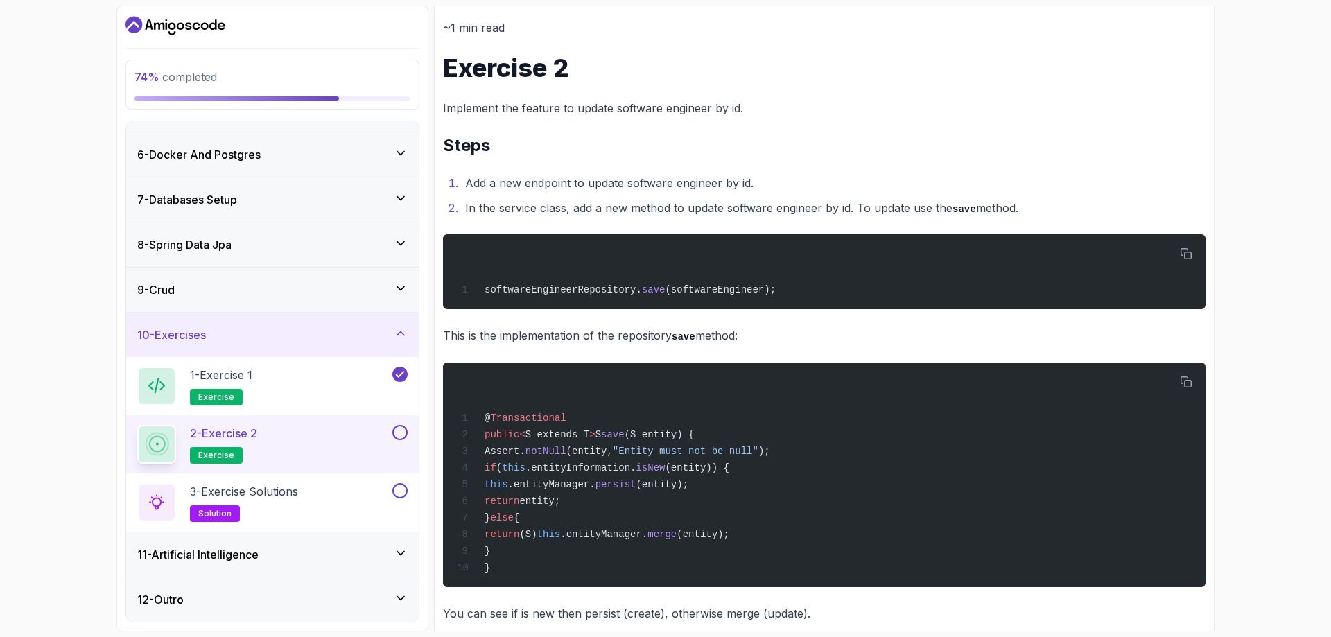
click at [401, 432] on button at bounding box center [399, 432] width 15 height 15
click at [338, 507] on div "3 - Exercise Solutions solution" at bounding box center [263, 502] width 252 height 39
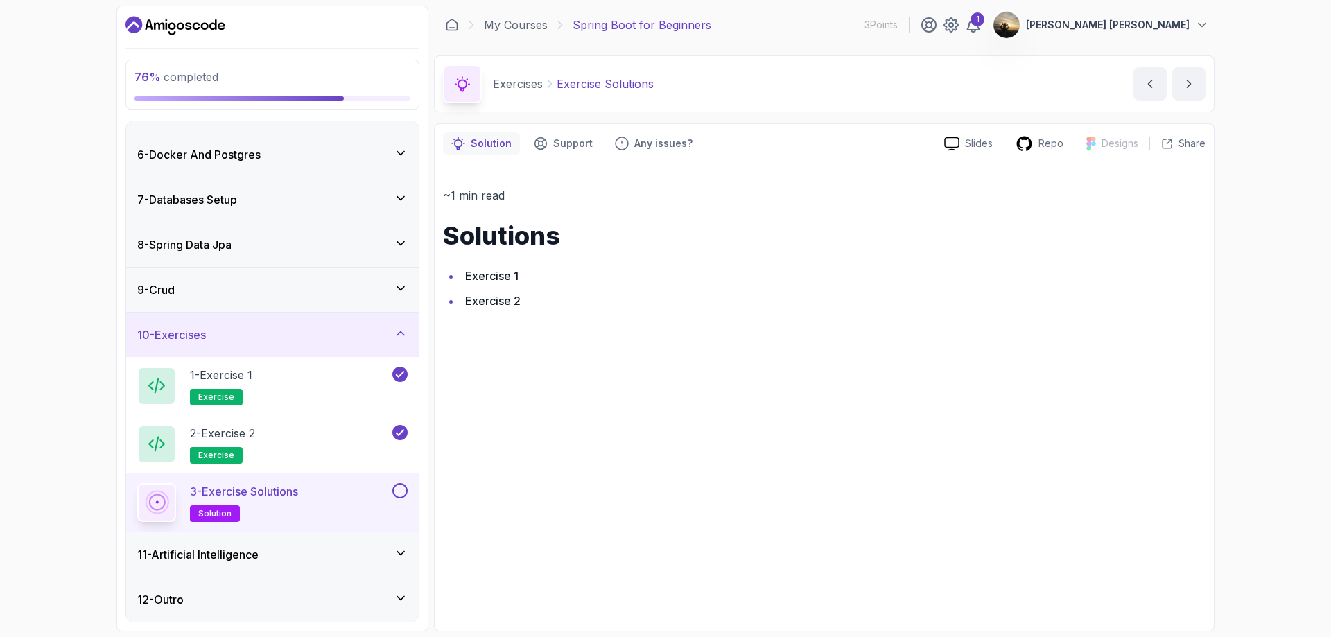
click at [495, 275] on link "Exercise 1" at bounding box center [491, 276] width 53 height 14
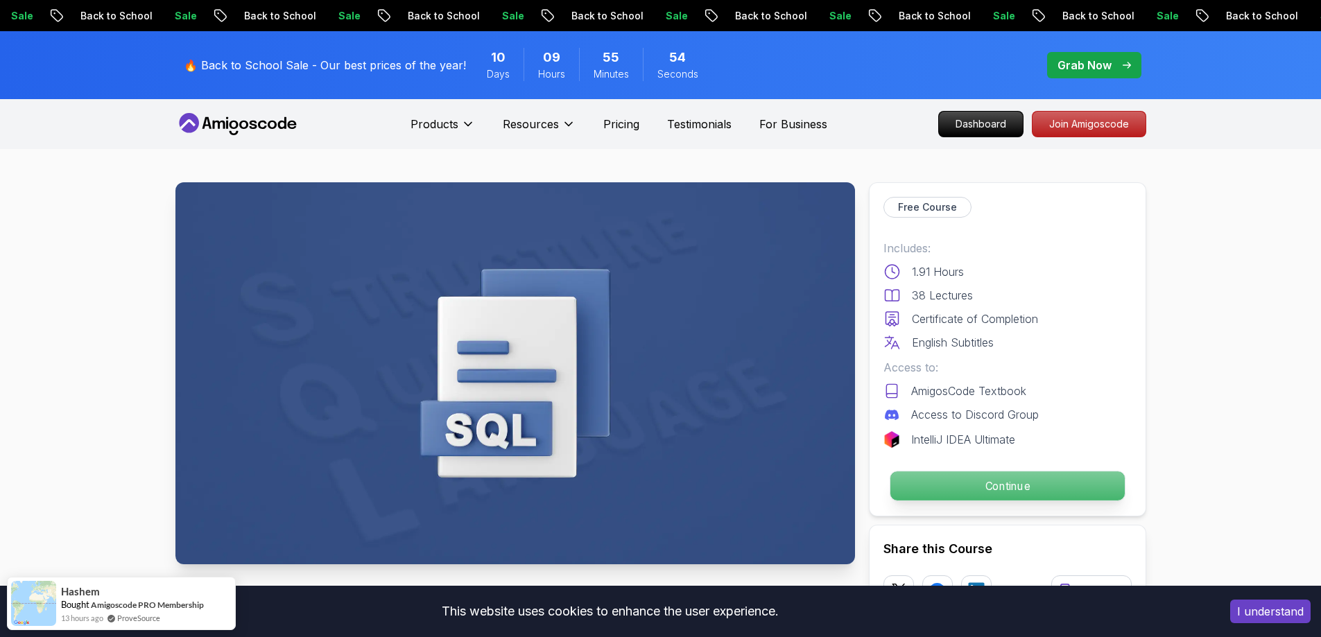
click at [933, 478] on p "Continue" at bounding box center [1006, 485] width 234 height 29
click at [973, 490] on p "Continue" at bounding box center [1006, 485] width 234 height 29
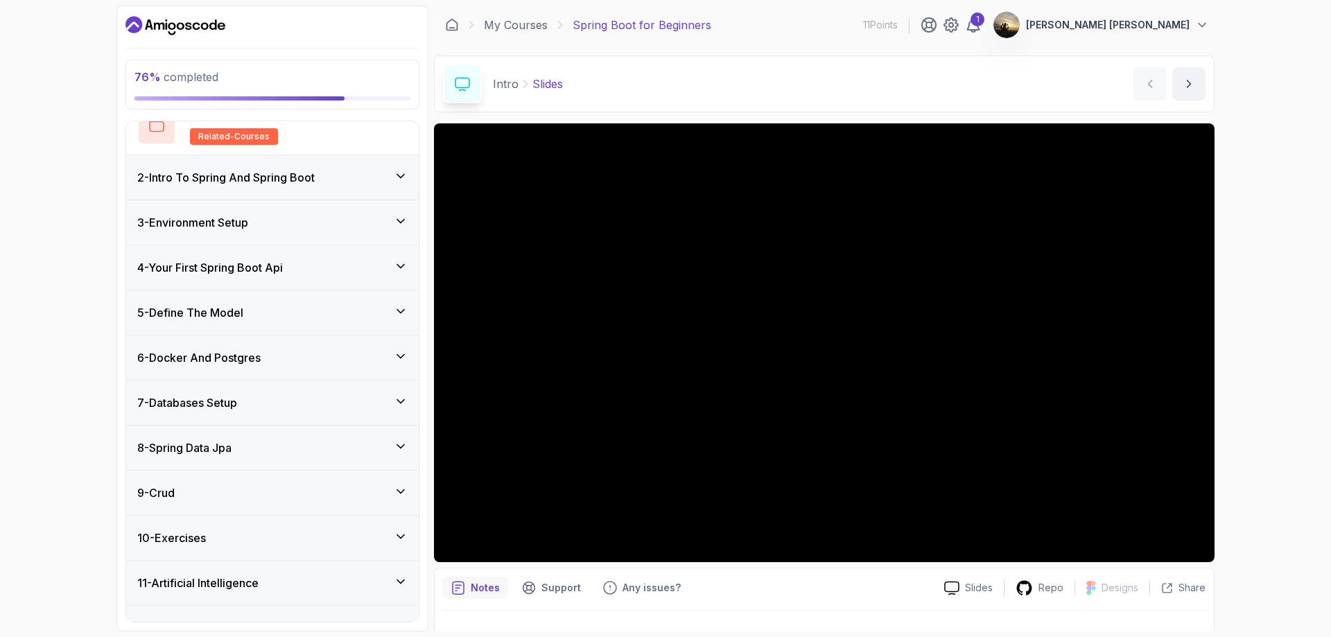
scroll to position [156, 0]
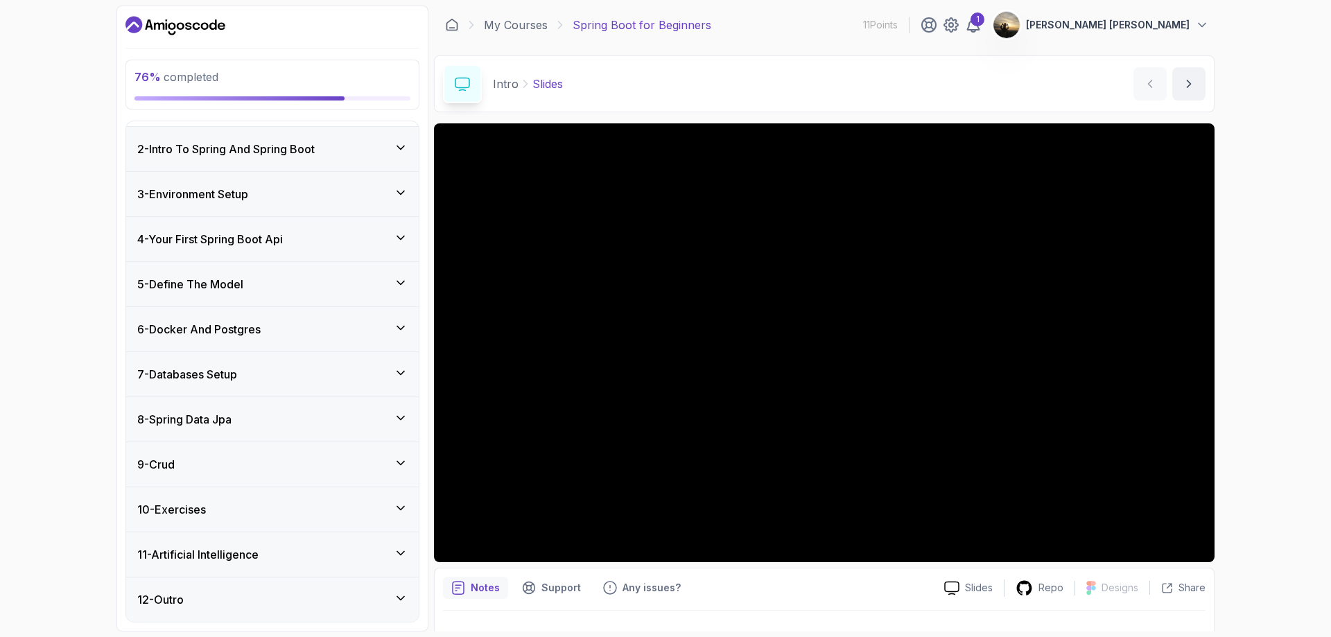
click at [256, 519] on div "10 - Exercises" at bounding box center [272, 509] width 293 height 44
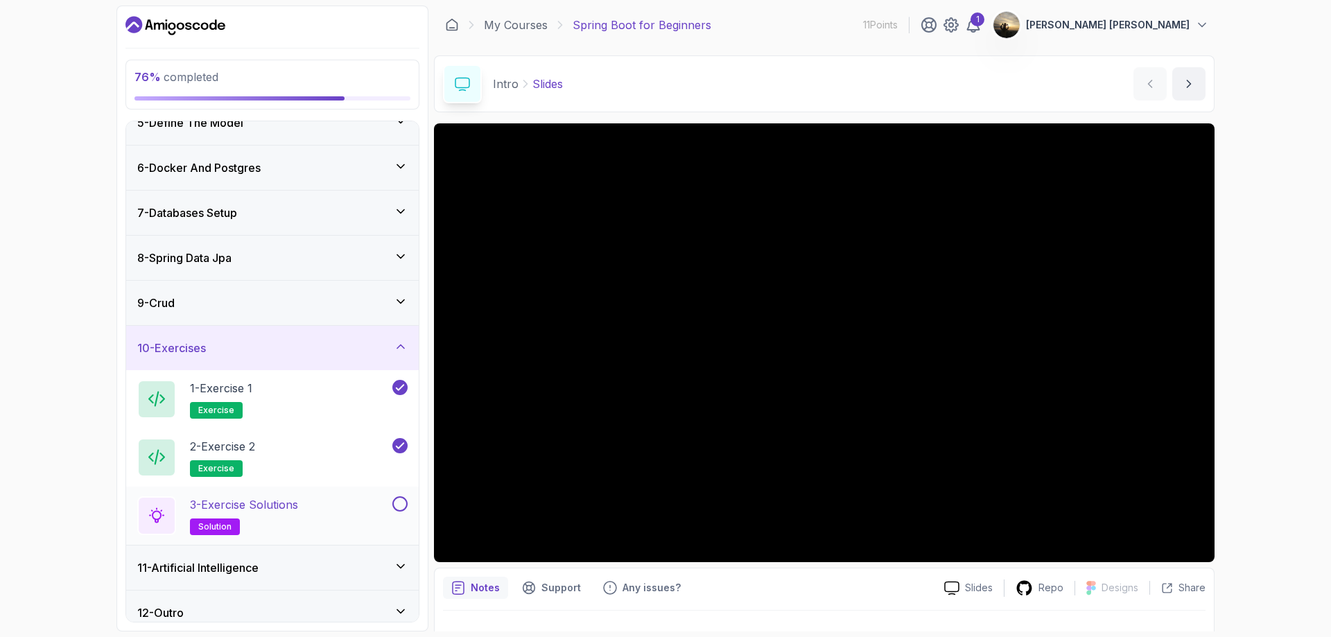
scroll to position [214, 0]
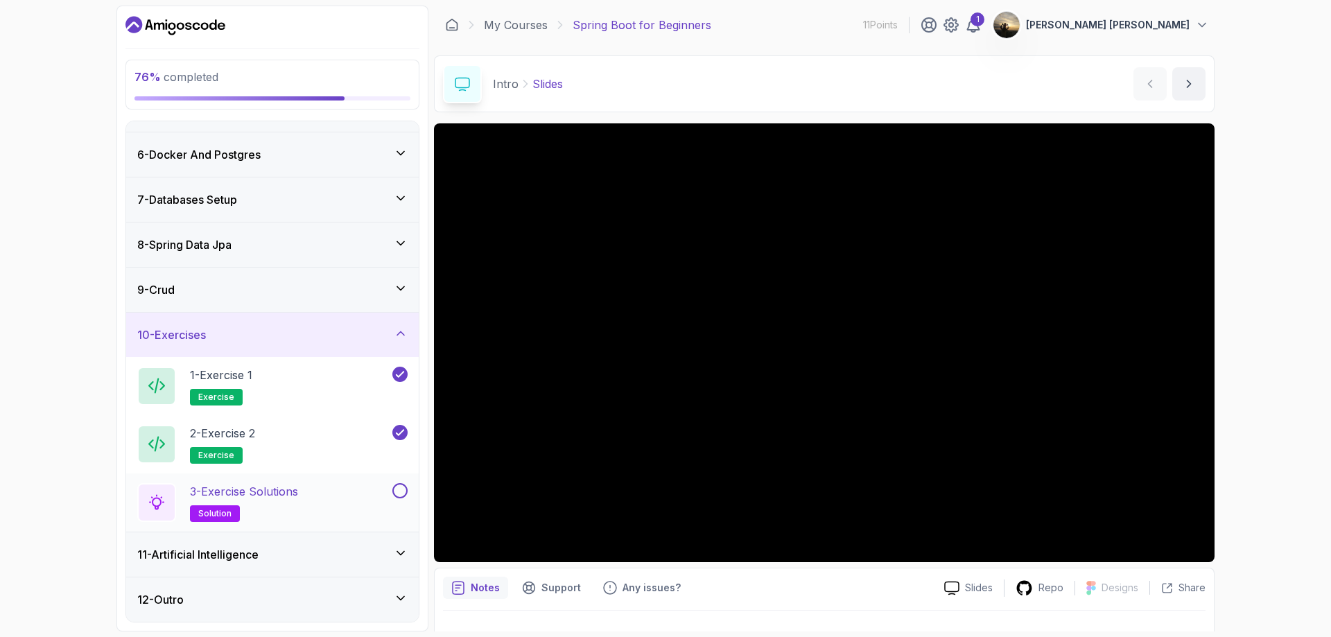
click at [306, 488] on div "3 - Exercise Solutions solution" at bounding box center [263, 502] width 252 height 39
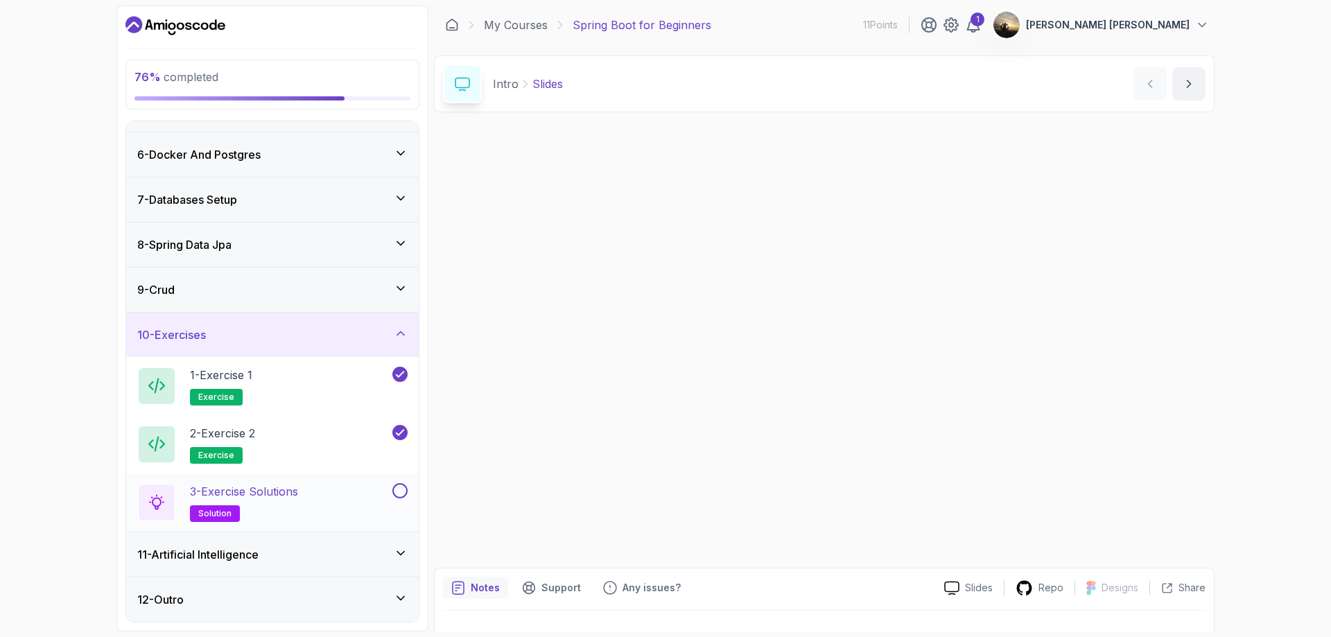
click at [306, 490] on div "3 - Exercise Solutions solution" at bounding box center [263, 502] width 252 height 39
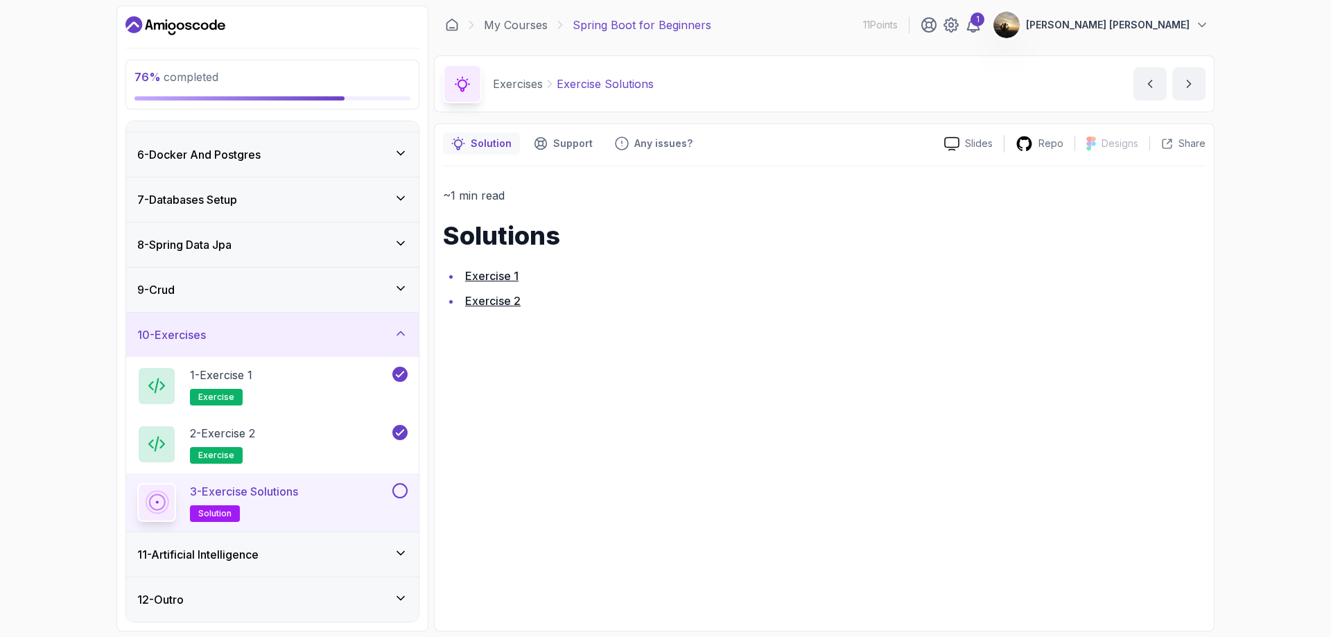
click at [494, 301] on link "Exercise 2" at bounding box center [492, 301] width 55 height 14
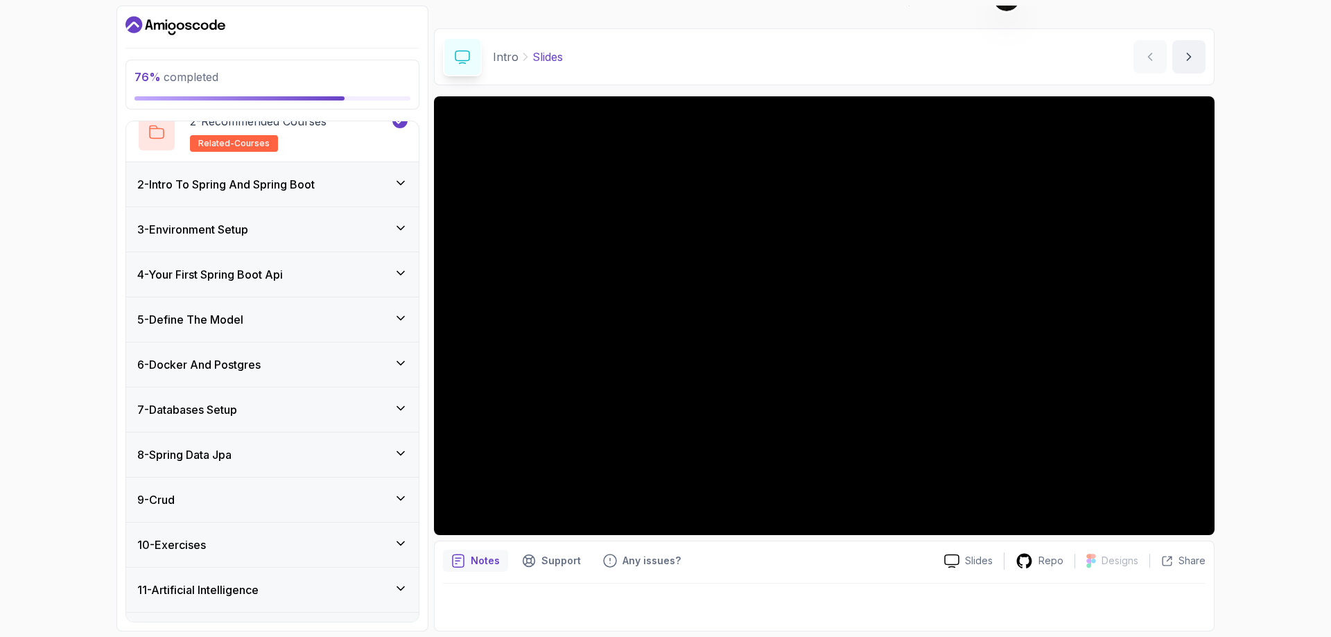
scroll to position [156, 0]
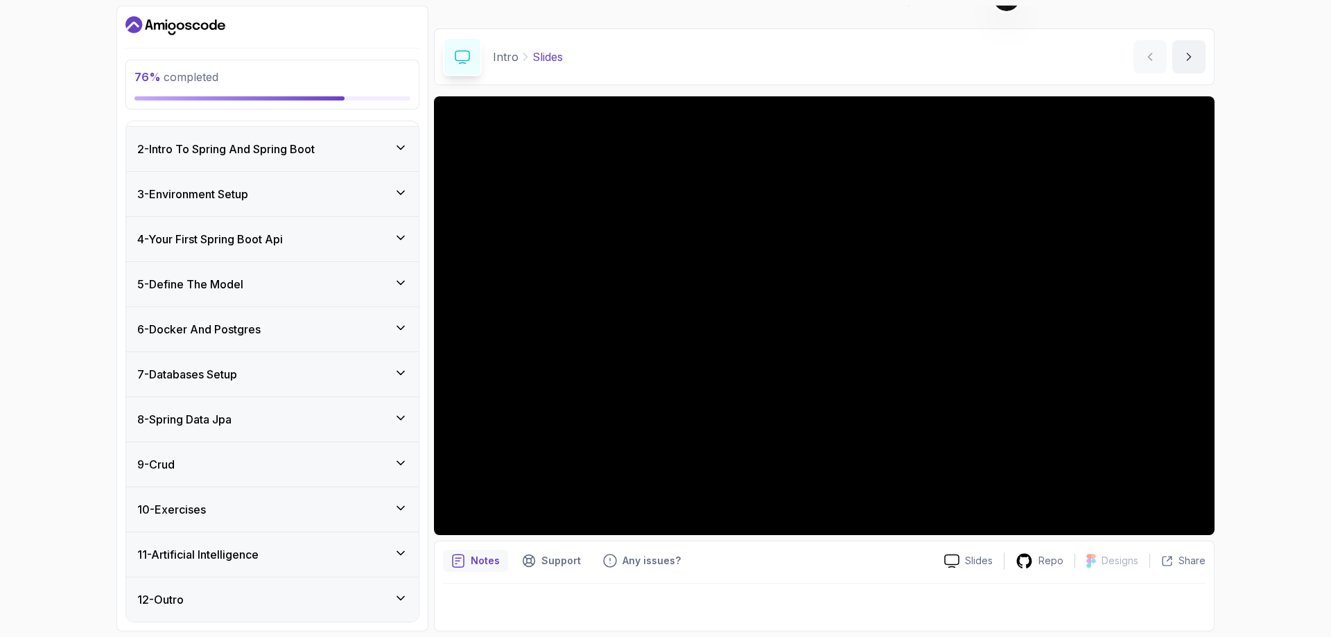
click at [229, 510] on div "10 - Exercises" at bounding box center [272, 509] width 270 height 17
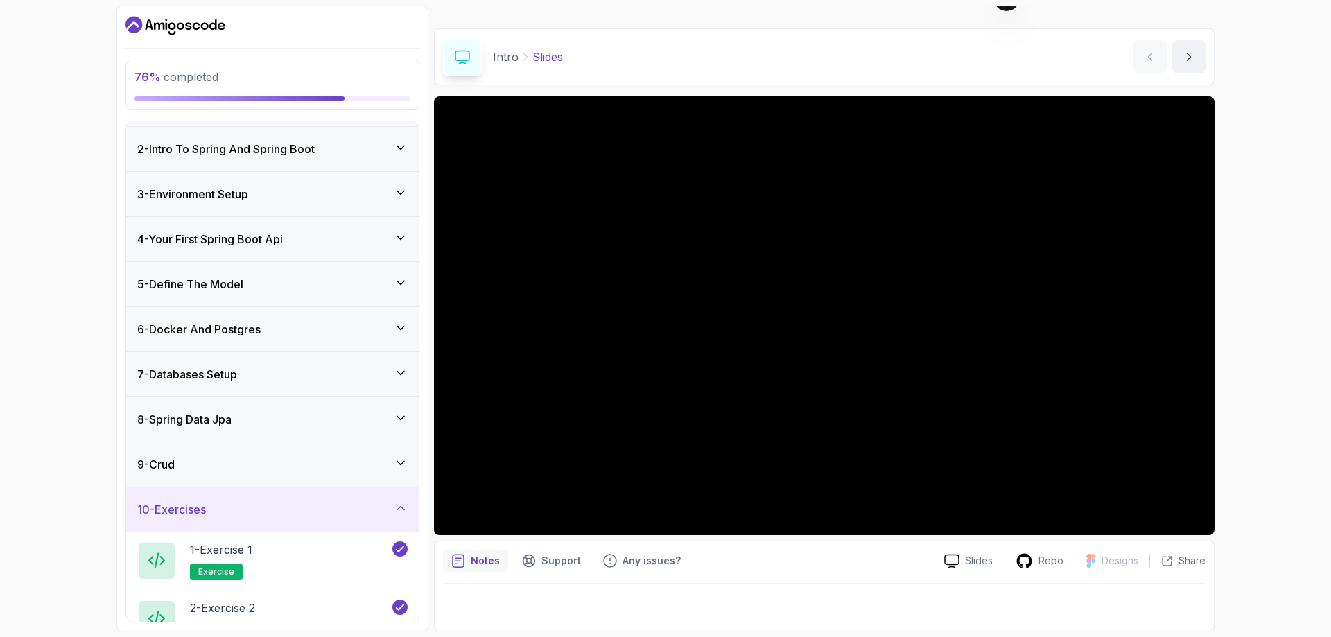
scroll to position [214, 0]
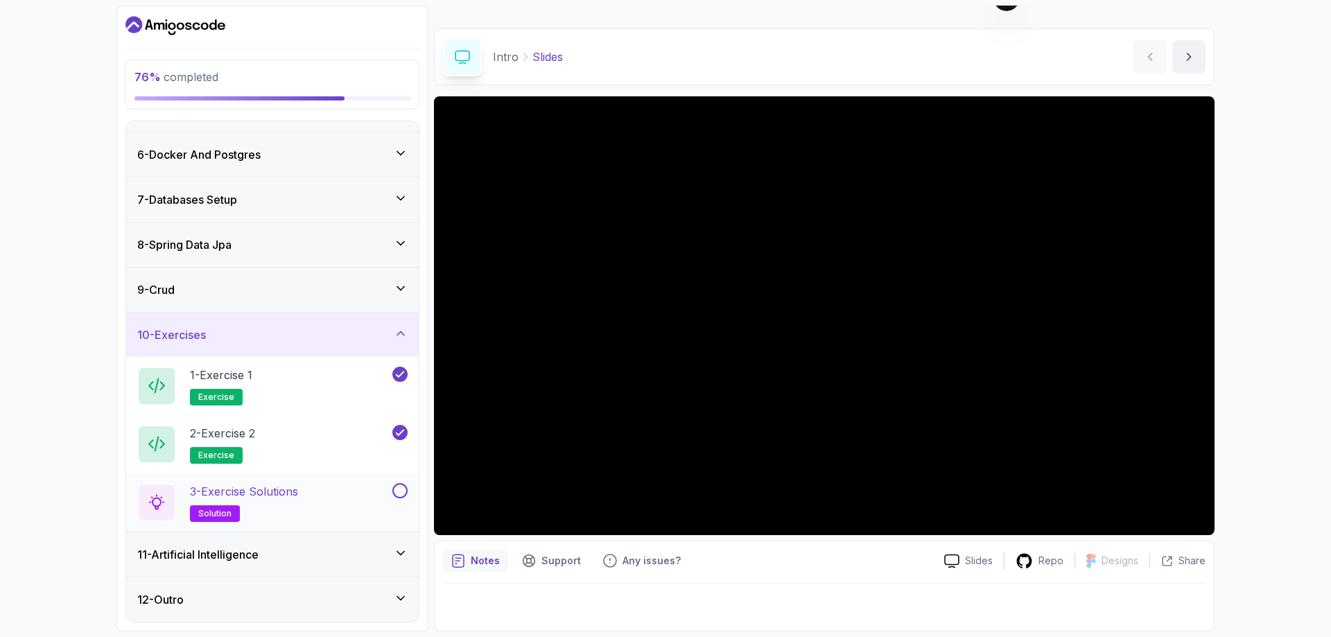
click at [265, 500] on h2 "3 - Exercise Solutions solution" at bounding box center [244, 502] width 108 height 39
click at [259, 492] on p "3 - Exercise Solutions" at bounding box center [244, 491] width 108 height 17
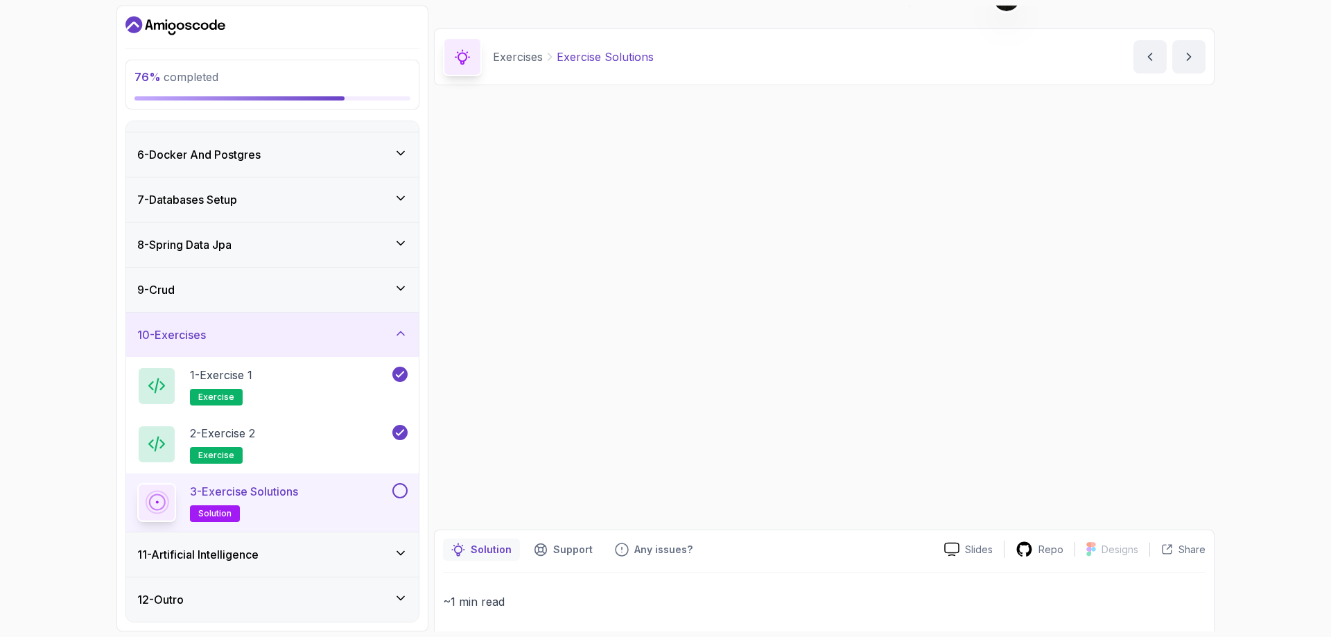
click at [259, 492] on p "3 - Exercise Solutions" at bounding box center [244, 491] width 108 height 17
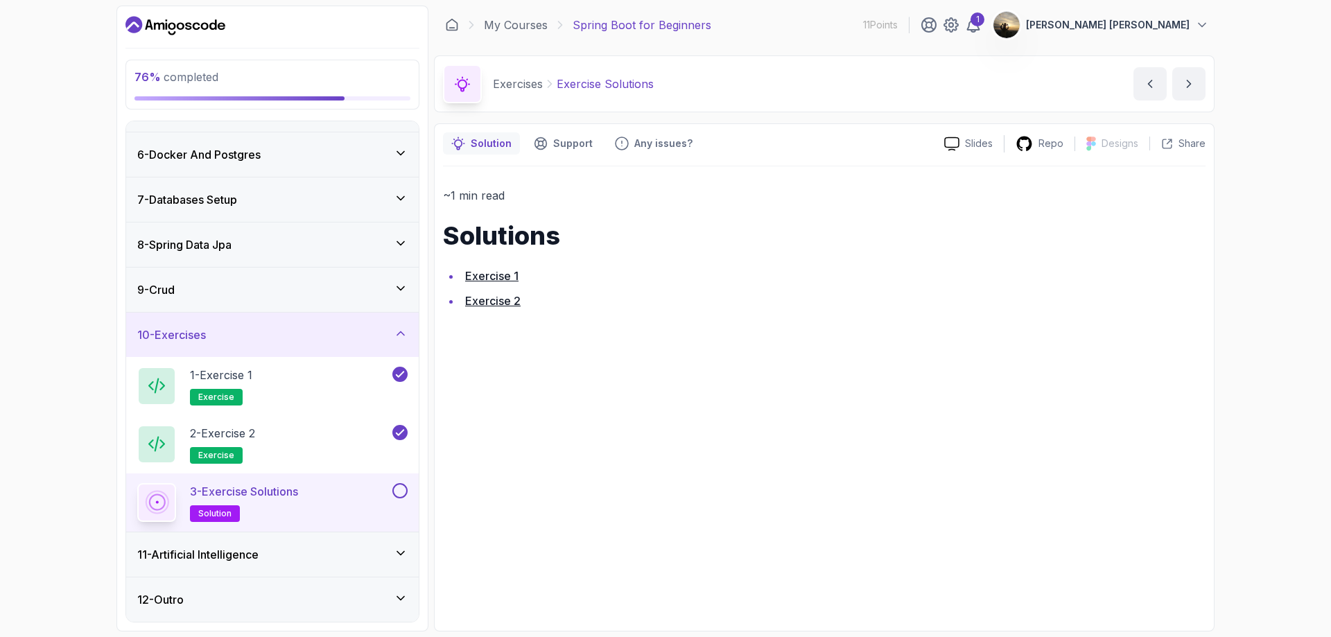
click at [639, 288] on ul "Exercise 1 Exercise 2" at bounding box center [824, 288] width 763 height 44
click at [399, 495] on button at bounding box center [399, 490] width 15 height 15
click at [582, 478] on div "~1 min read Solutions Exercise 1 Exercise 2" at bounding box center [824, 394] width 763 height 456
click at [533, 429] on div "~1 min read Solutions Exercise 1 Exercise 2" at bounding box center [824, 394] width 763 height 456
click at [254, 551] on h3 "11 - Artificial Intelligence" at bounding box center [197, 554] width 121 height 17
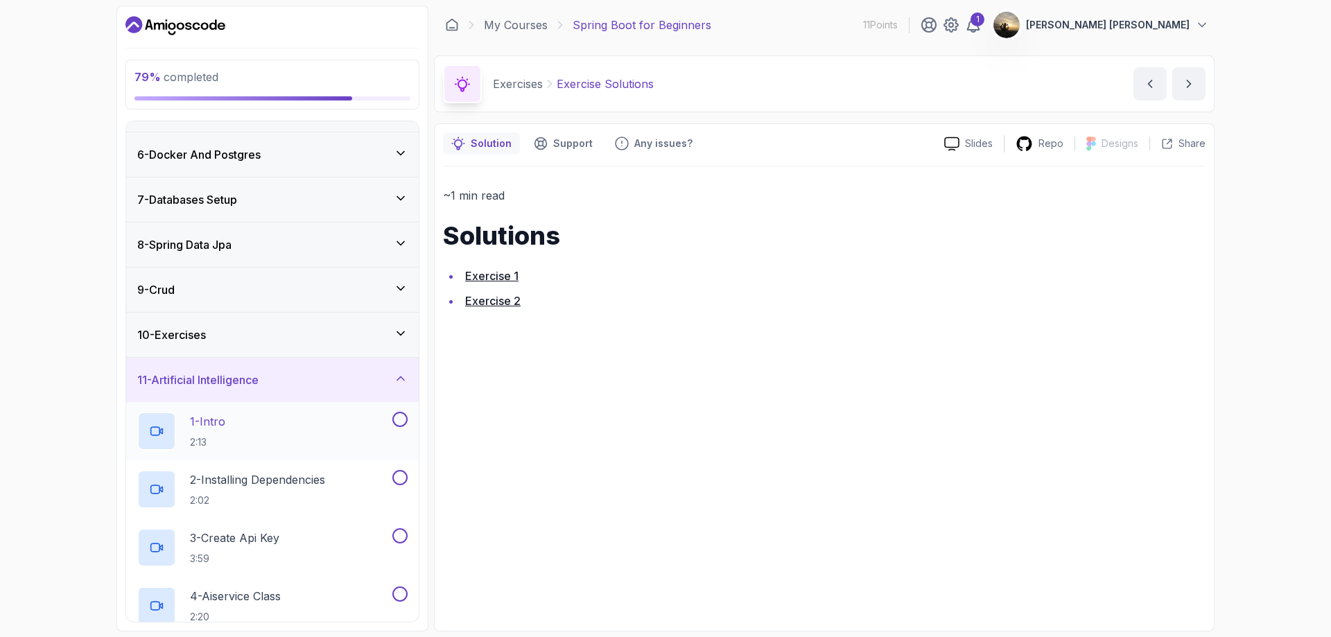
click at [245, 426] on div "1 - Intro 2:13" at bounding box center [263, 431] width 252 height 39
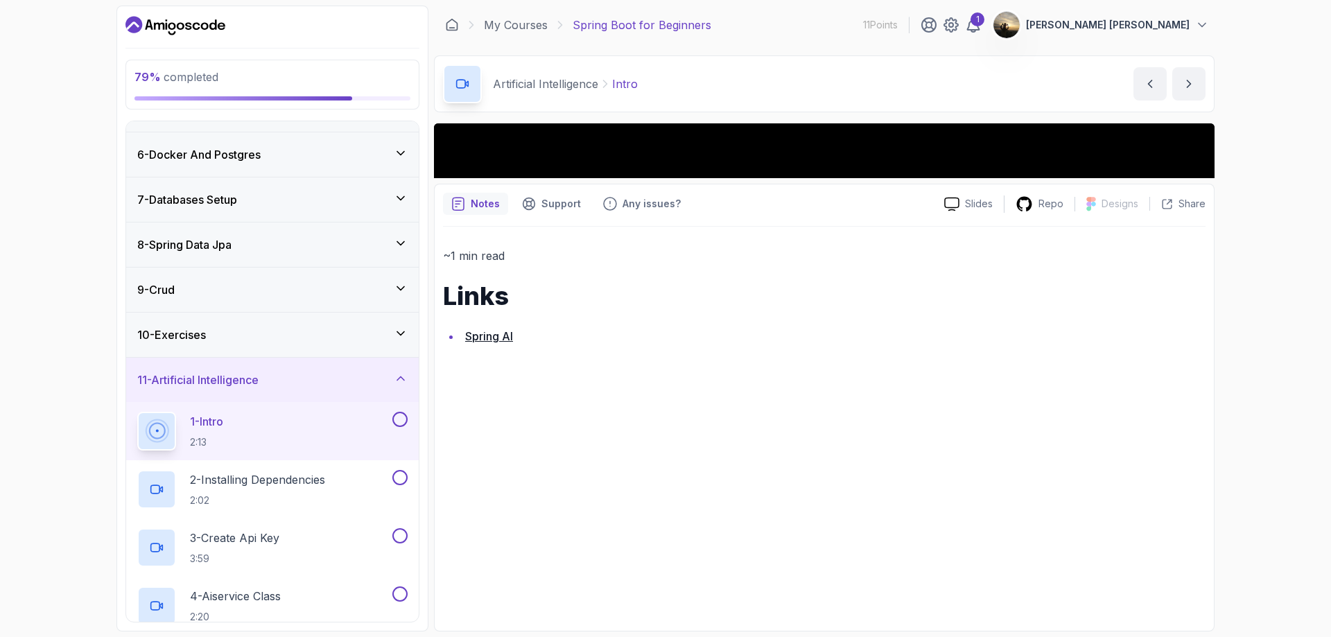
click at [245, 426] on div "1 - Intro 2:13" at bounding box center [263, 431] width 252 height 39
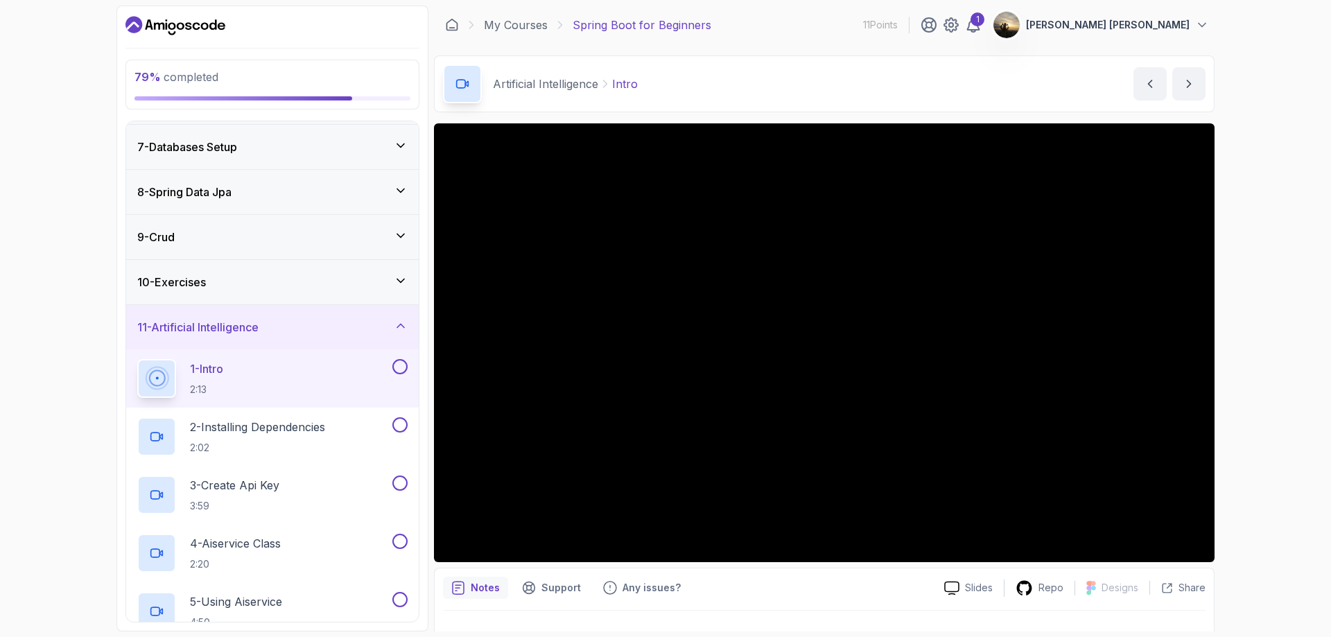
scroll to position [239, 0]
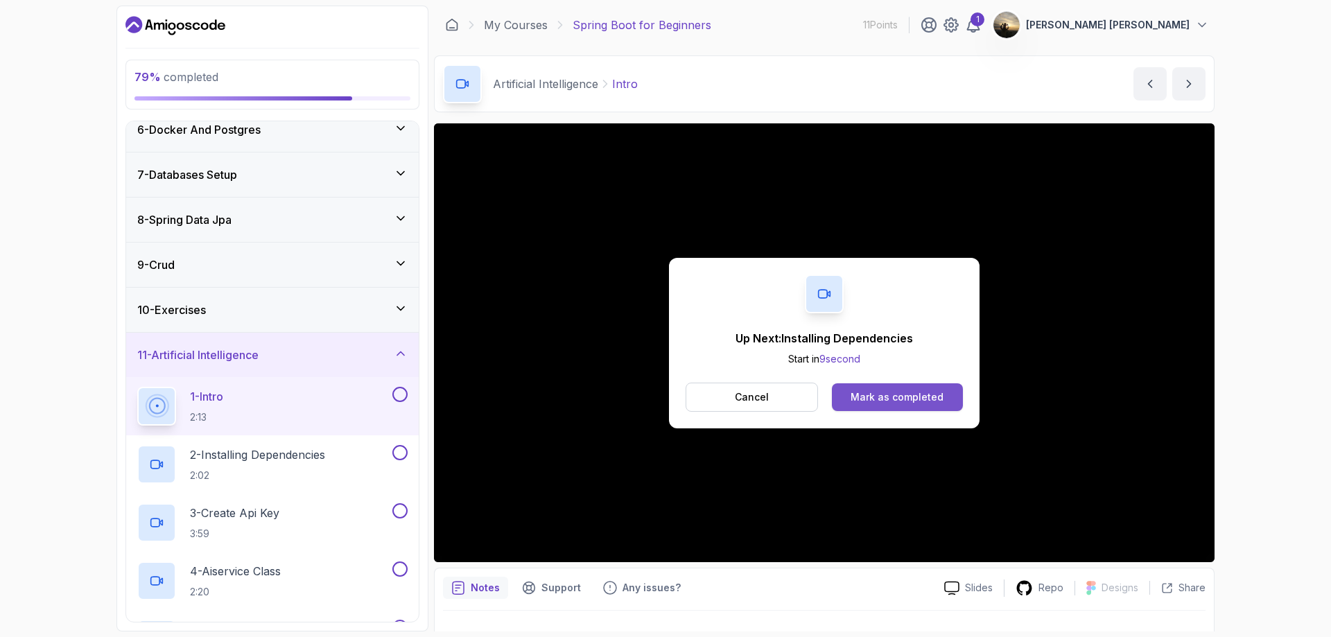
click at [903, 406] on button "Mark as completed" at bounding box center [897, 397] width 131 height 28
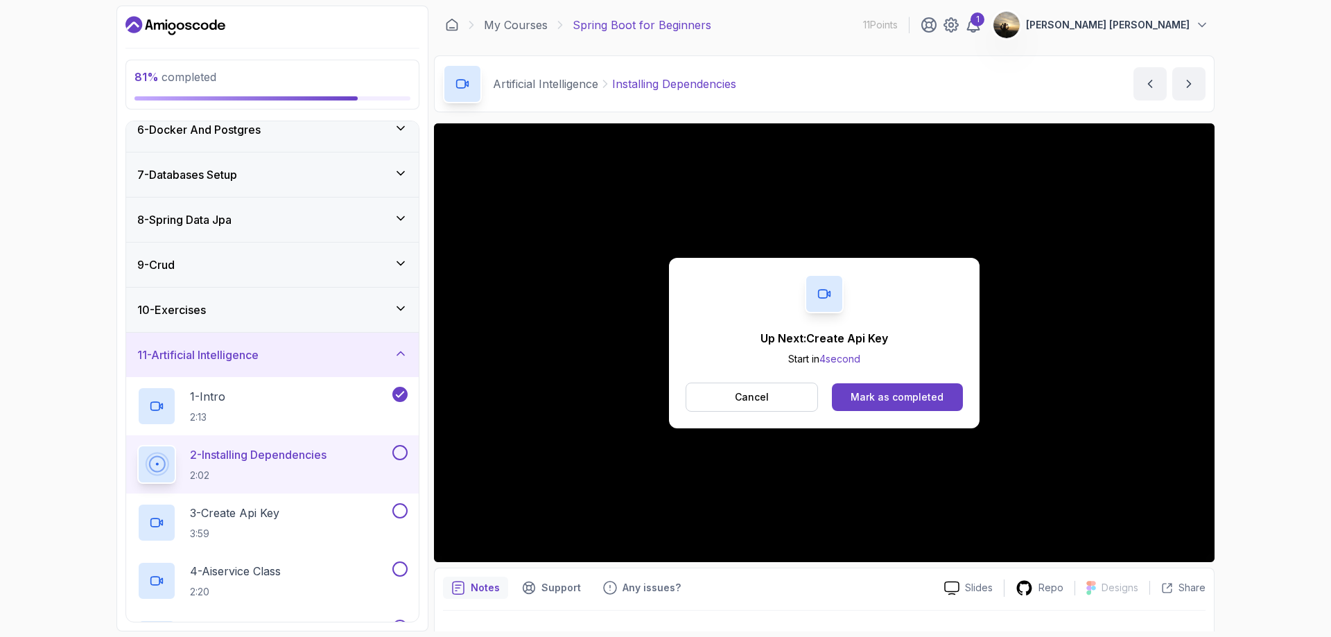
click at [902, 390] on div "Mark as completed" at bounding box center [897, 397] width 93 height 14
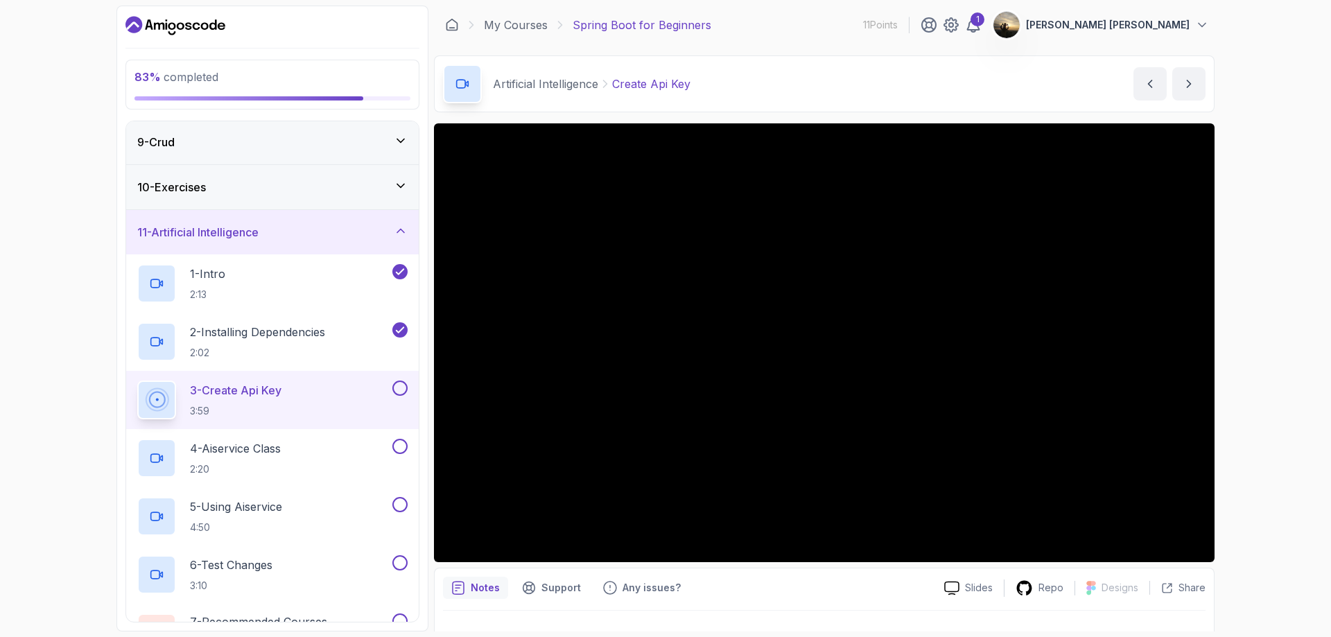
scroll to position [447, 0]
